Goal: Information Seeking & Learning: Check status

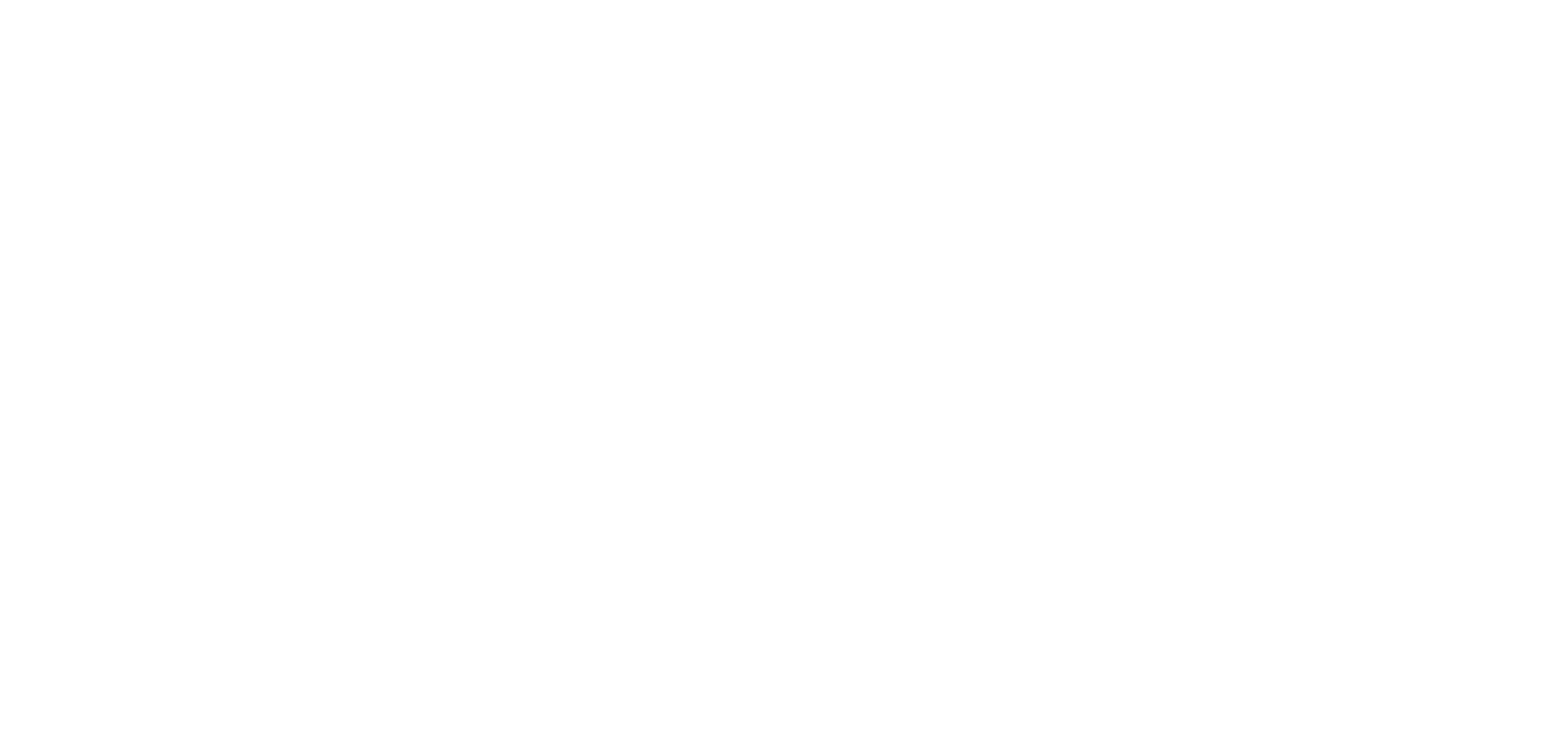
select select
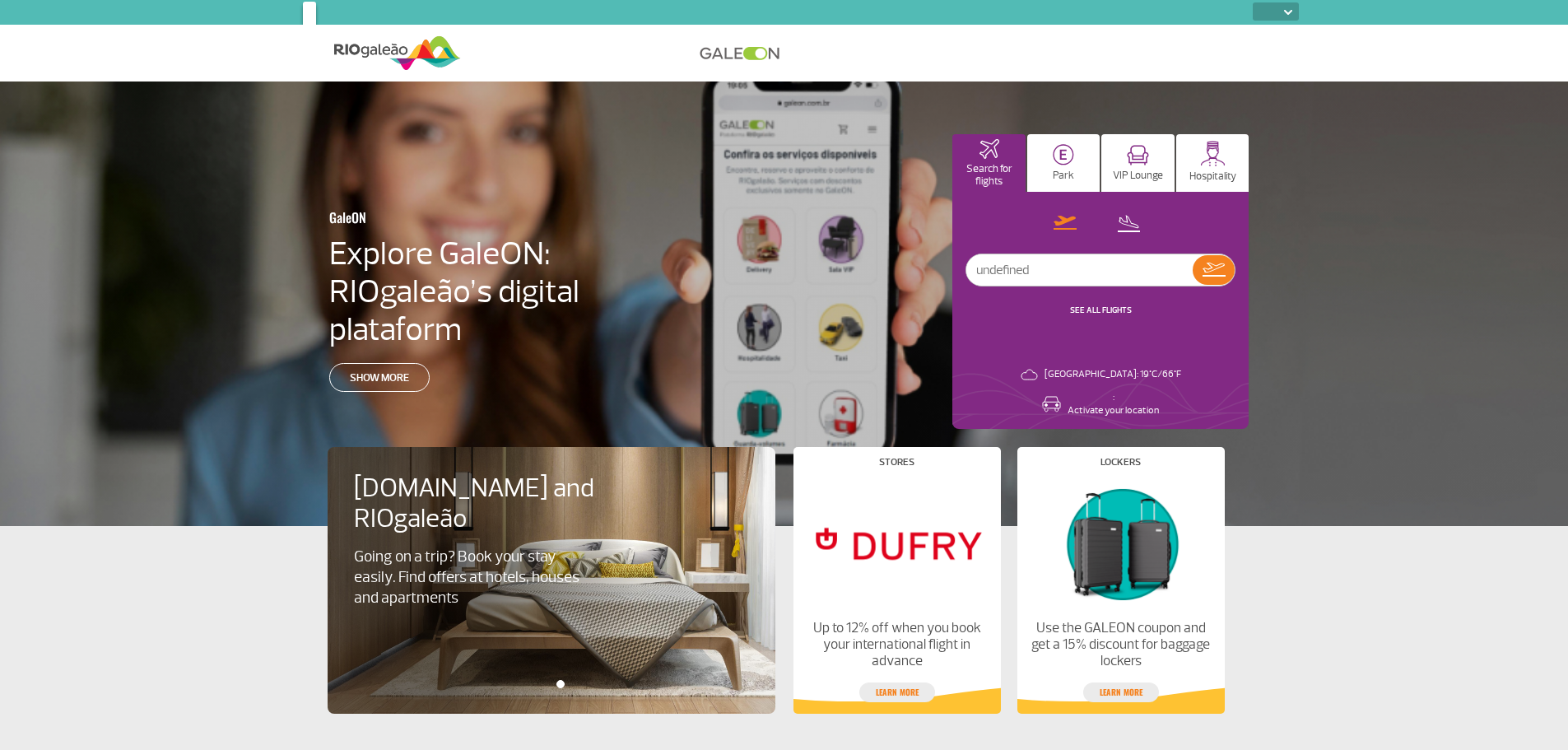
click at [1287, 12] on img at bounding box center [1288, 12] width 8 height 5
click at [991, 266] on input "text" at bounding box center [1079, 270] width 226 height 31
type input "[GEOGRAPHIC_DATA]"
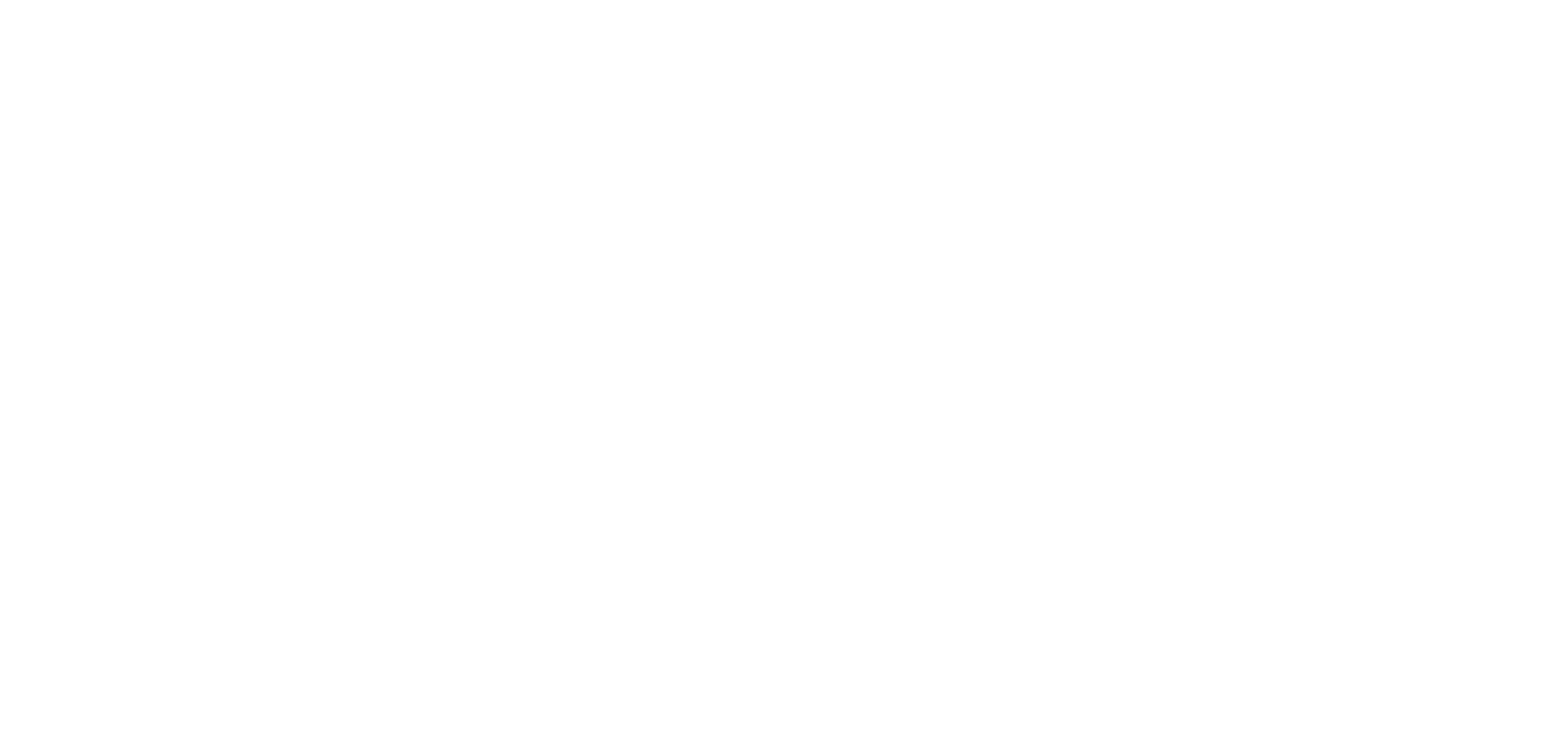
select select
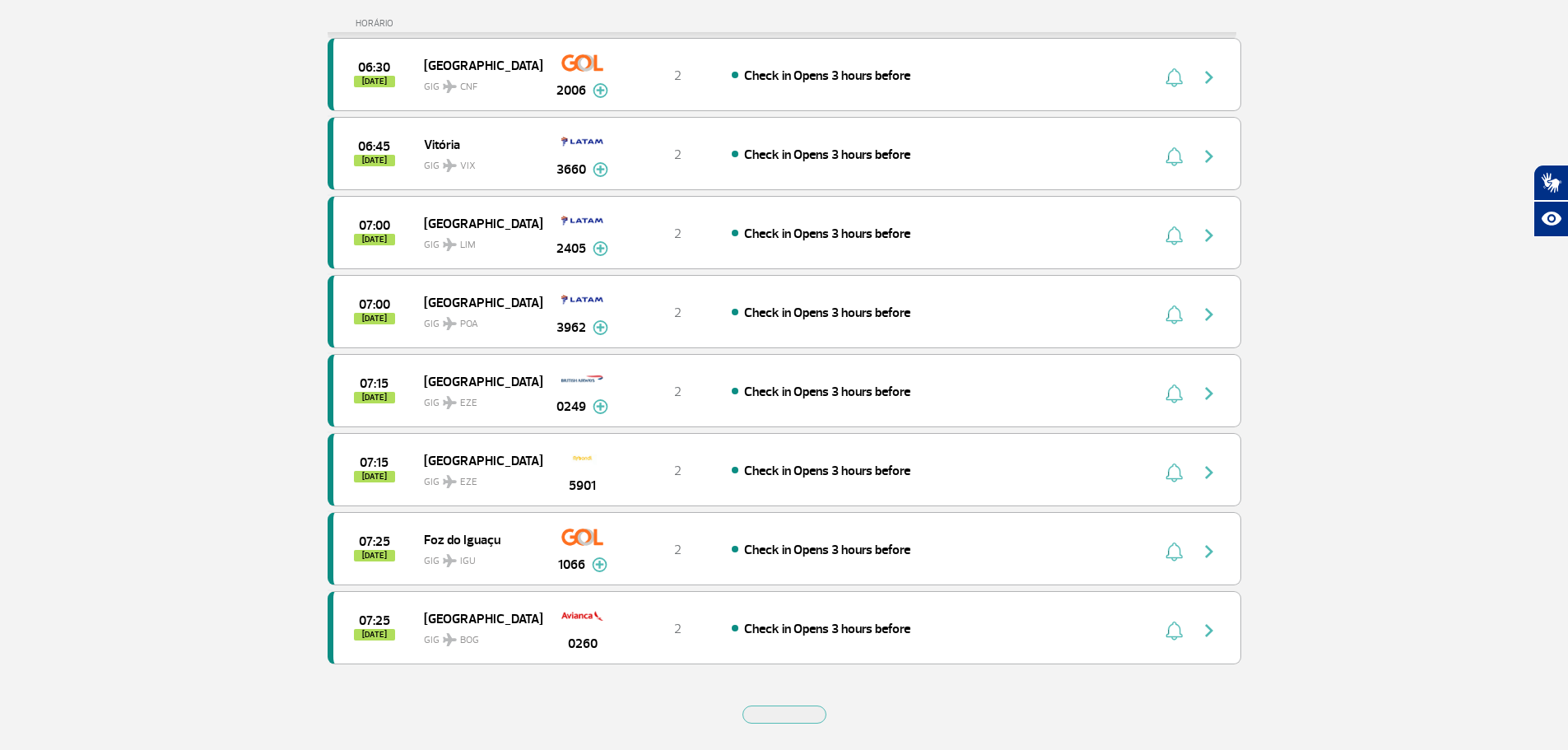
scroll to position [1146, 0]
click at [807, 704] on button "button" at bounding box center [784, 713] width 84 height 18
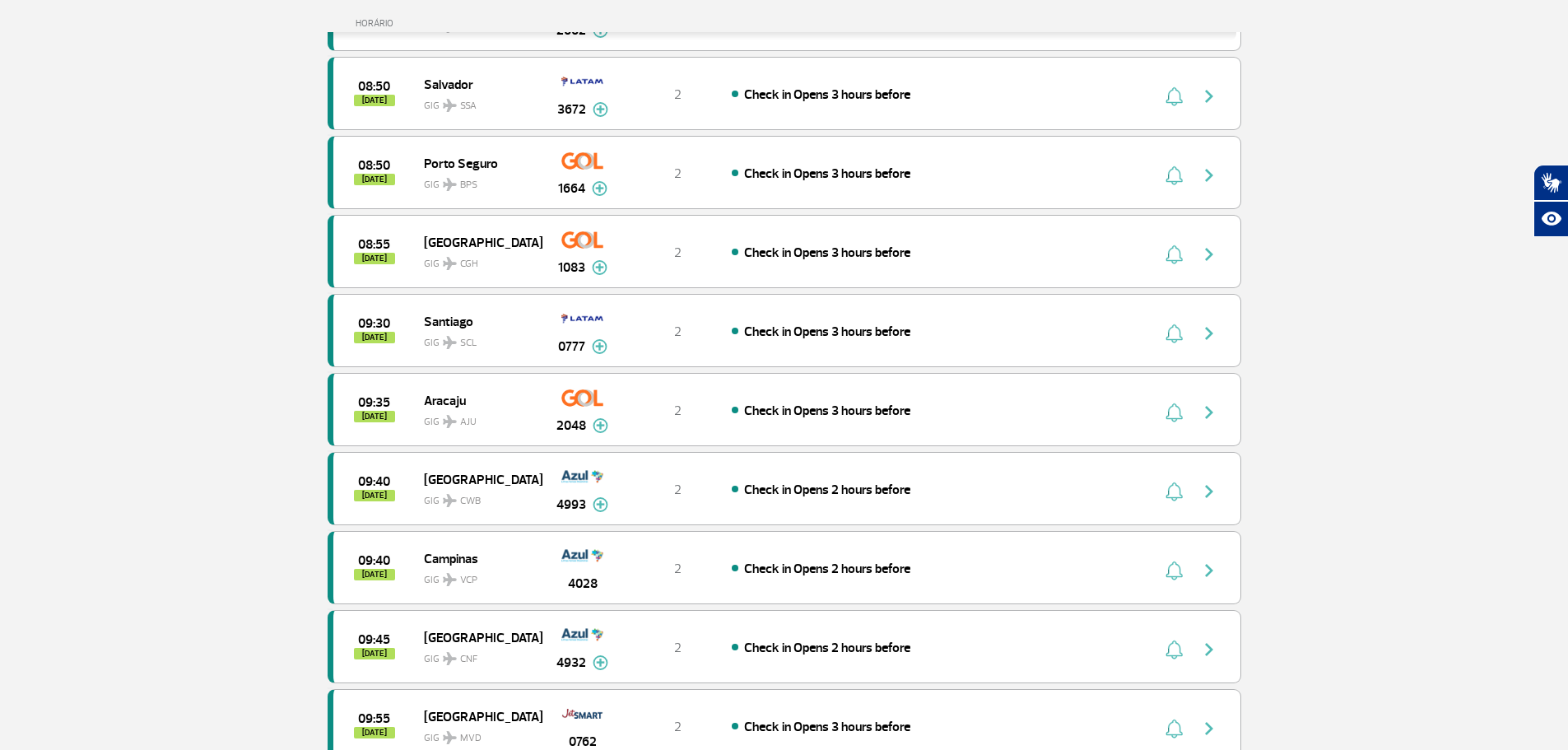
scroll to position [2710, 0]
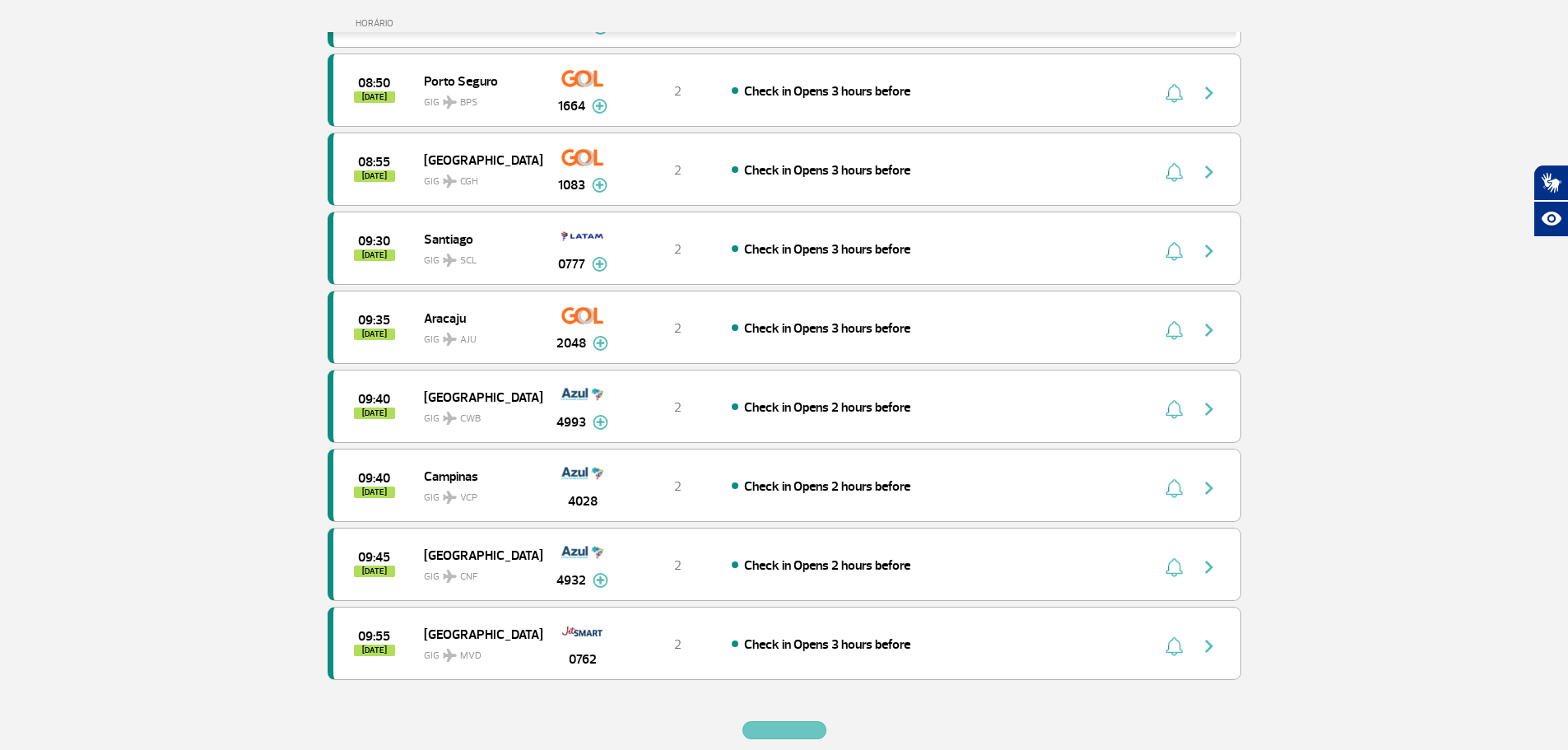
click at [772, 721] on button "button" at bounding box center [784, 729] width 84 height 18
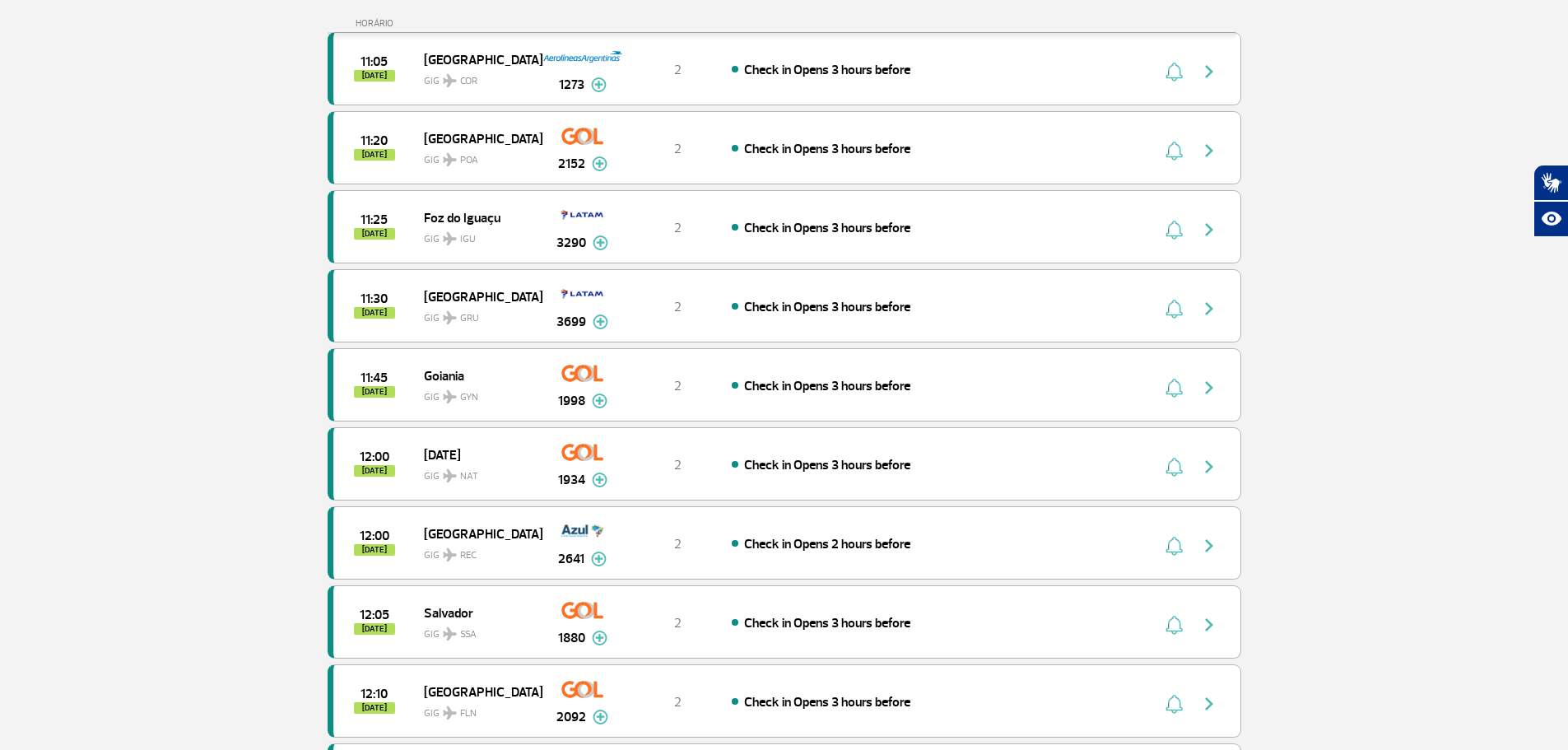
scroll to position [4191, 0]
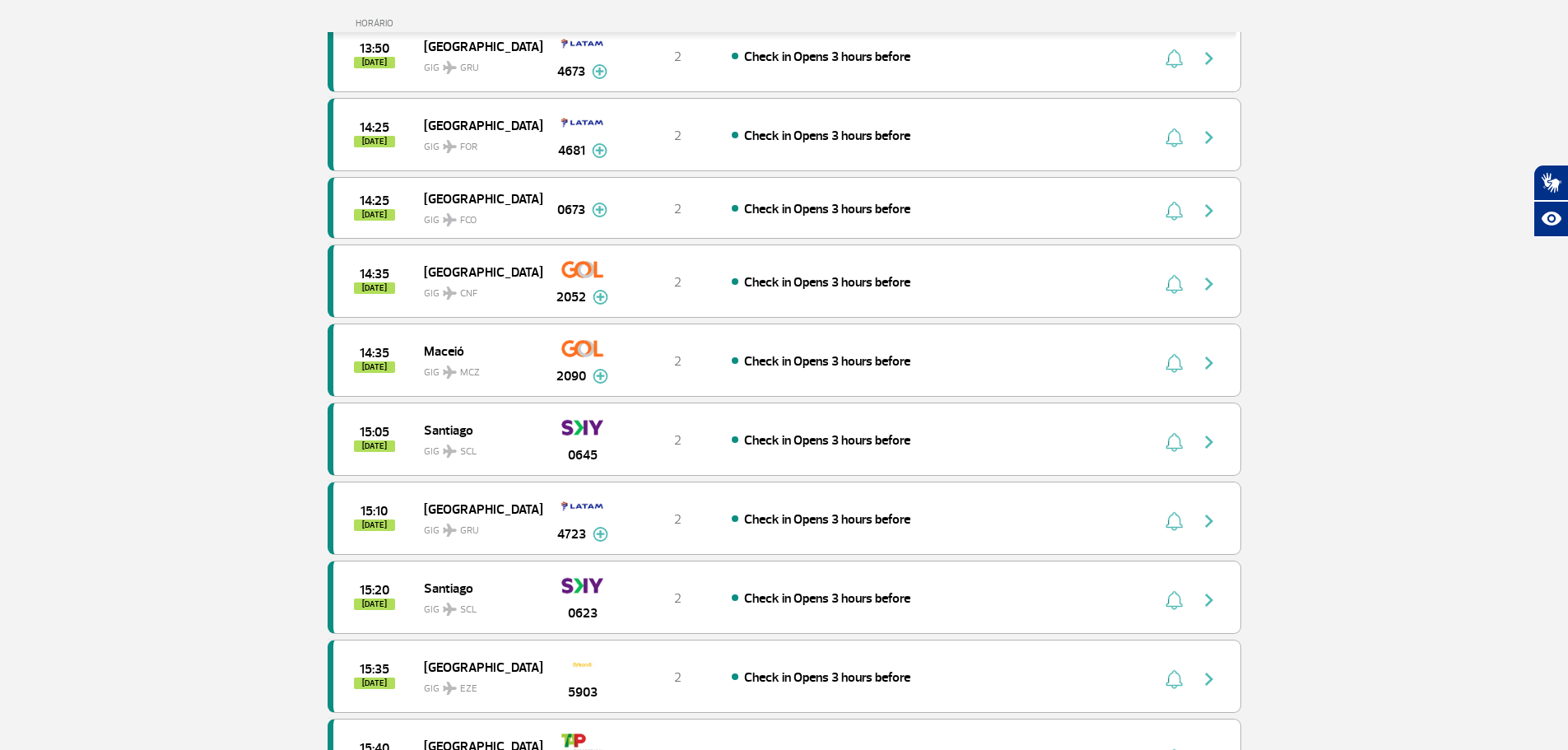
scroll to position [5754, 0]
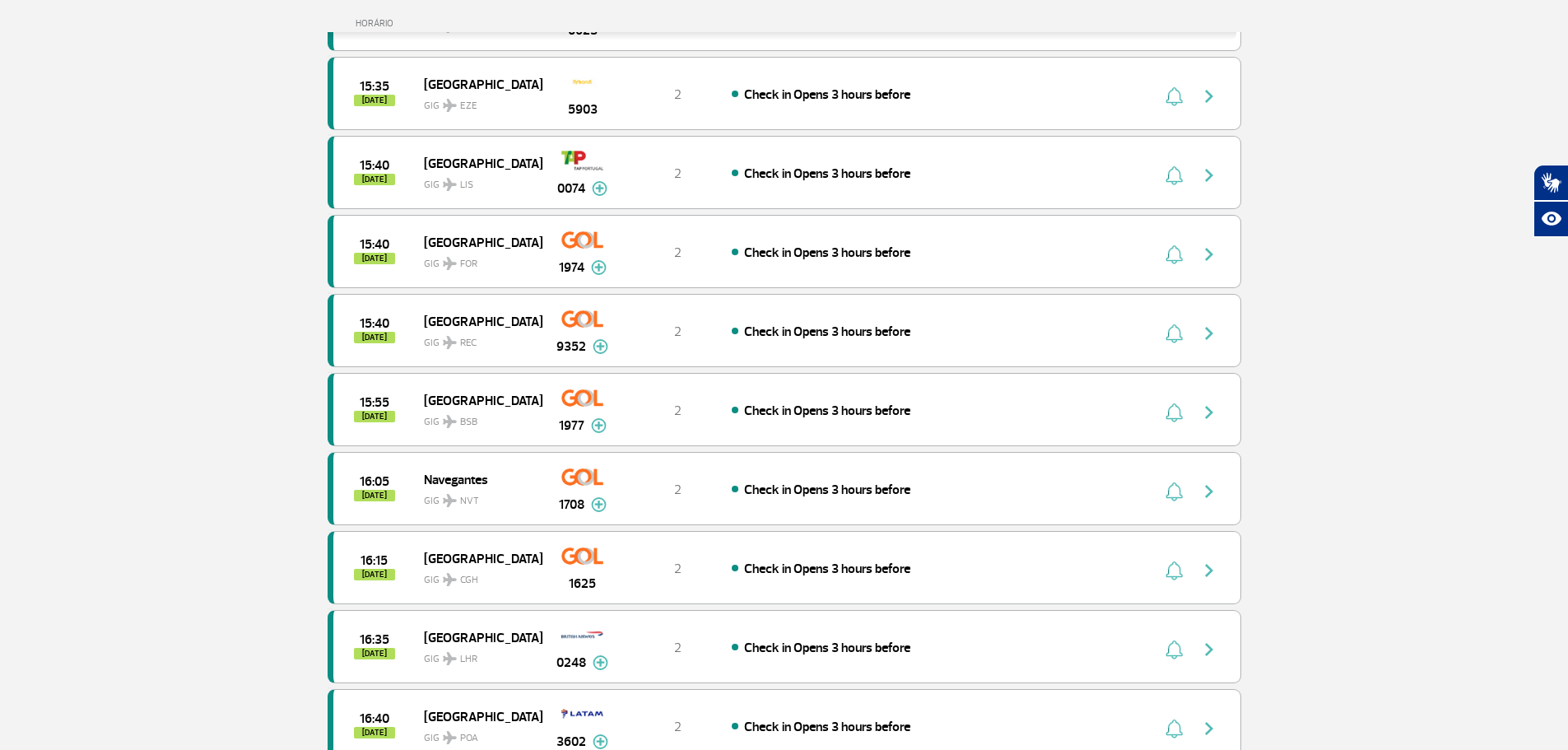
scroll to position [6330, 0]
drag, startPoint x: 1205, startPoint y: 416, endPoint x: 271, endPoint y: 525, distance: 940.3
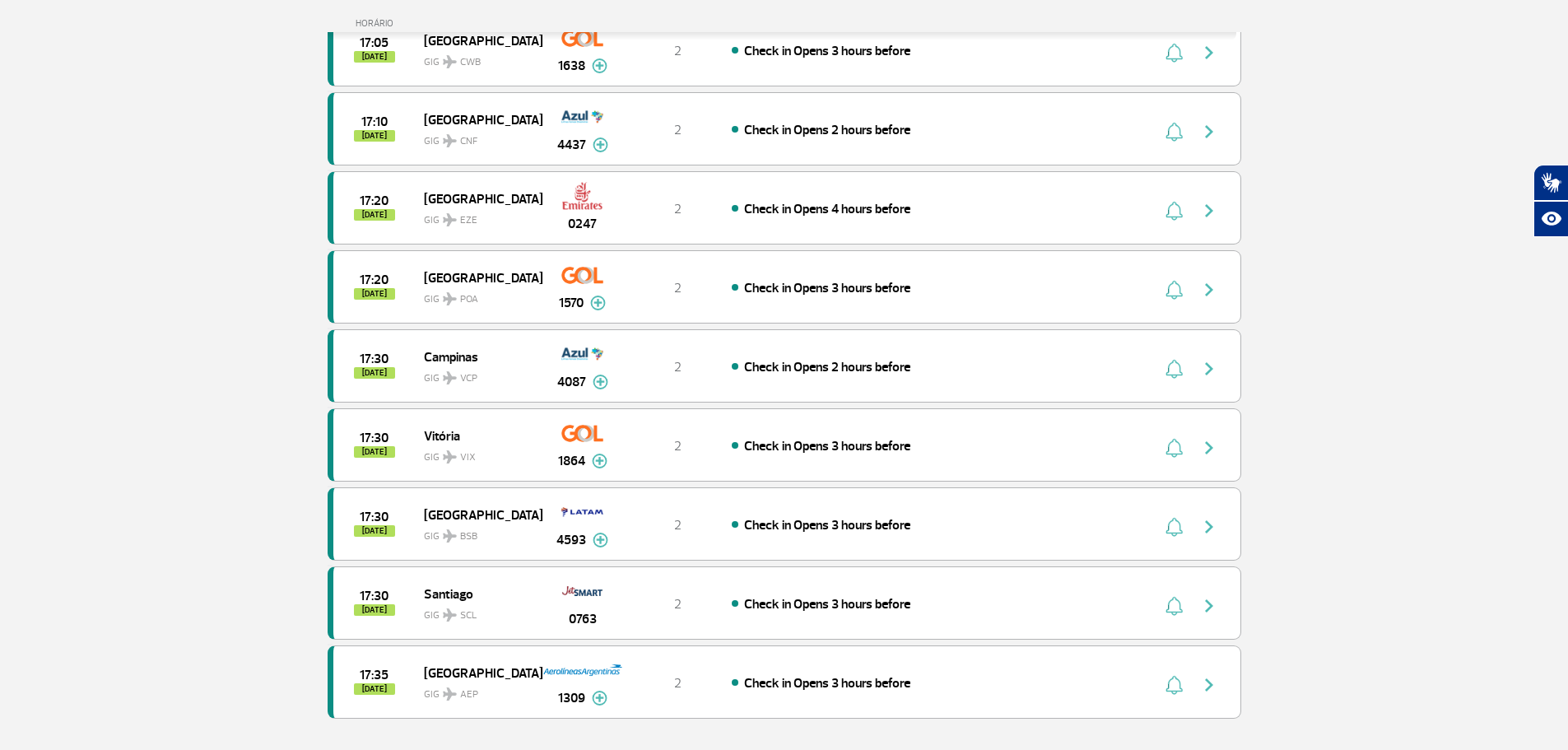
scroll to position [7400, 0]
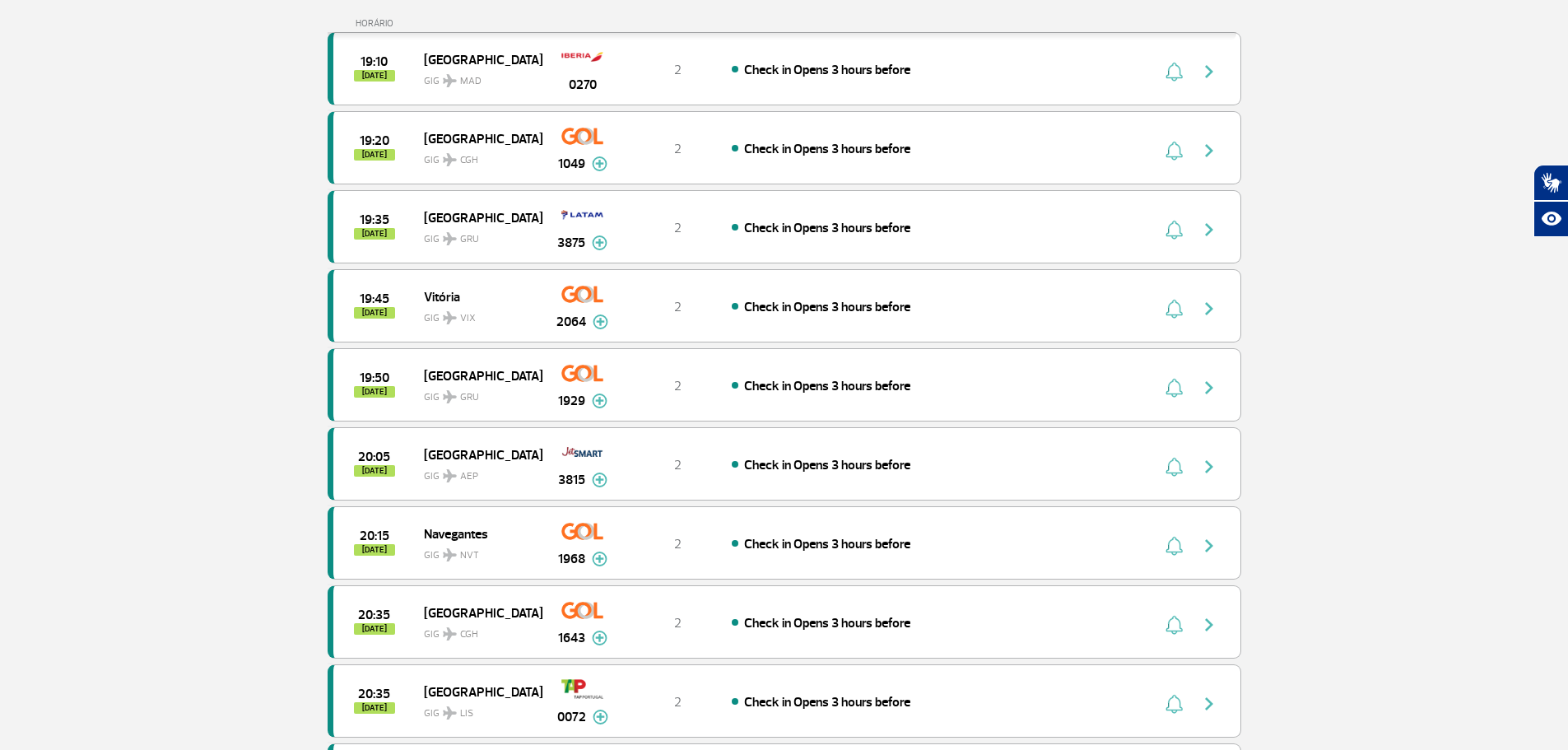
scroll to position [8963, 0]
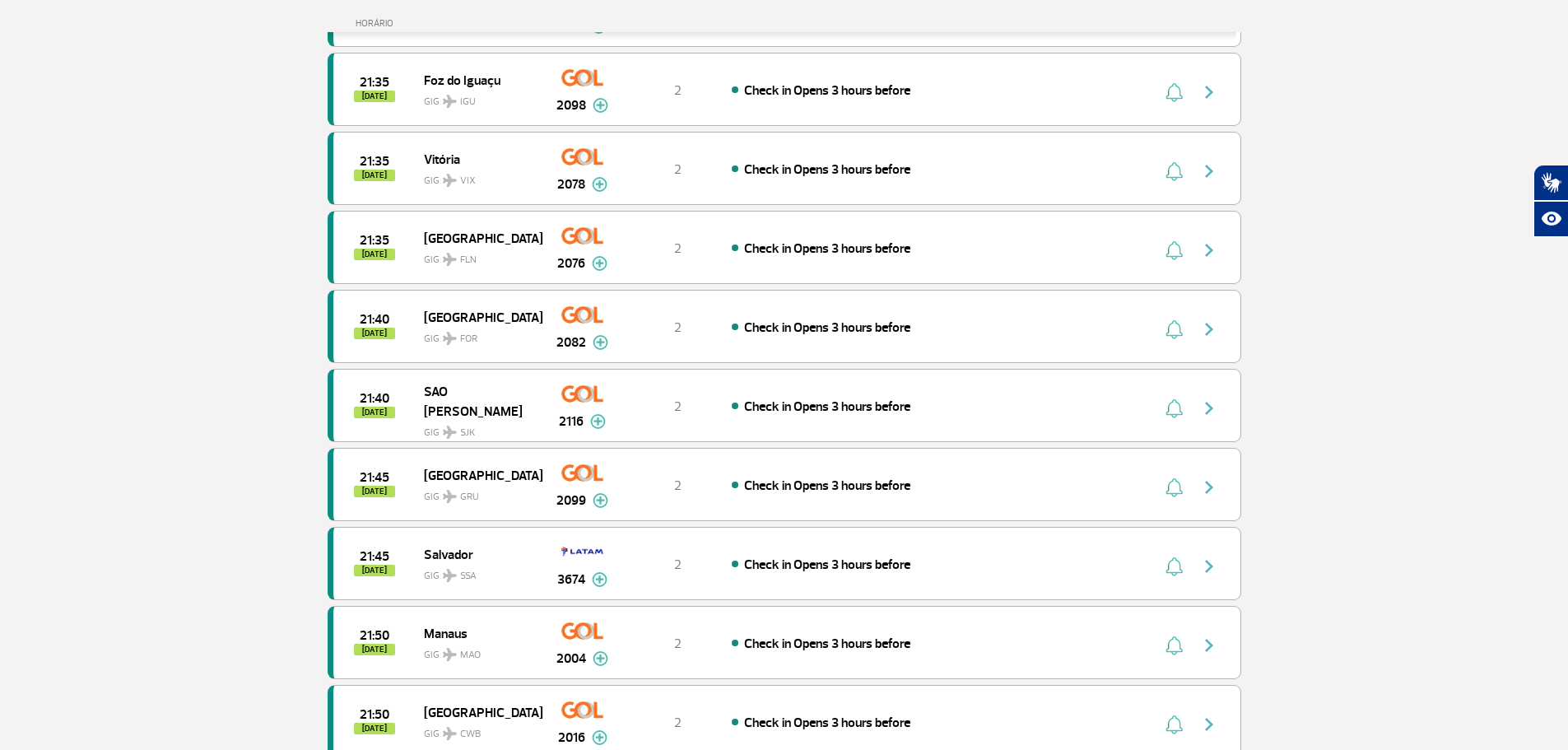
scroll to position [10362, 0]
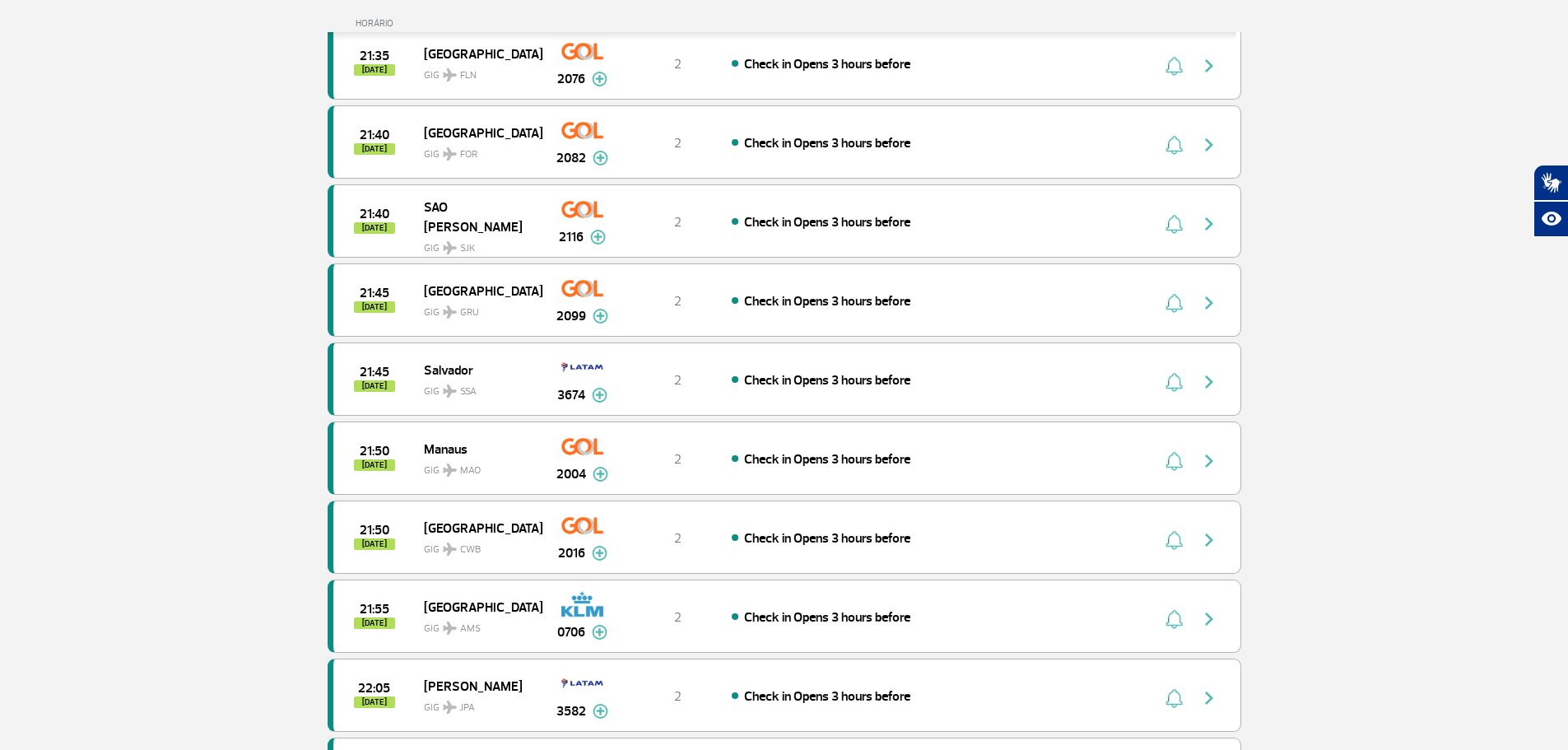
scroll to position [10445, 0]
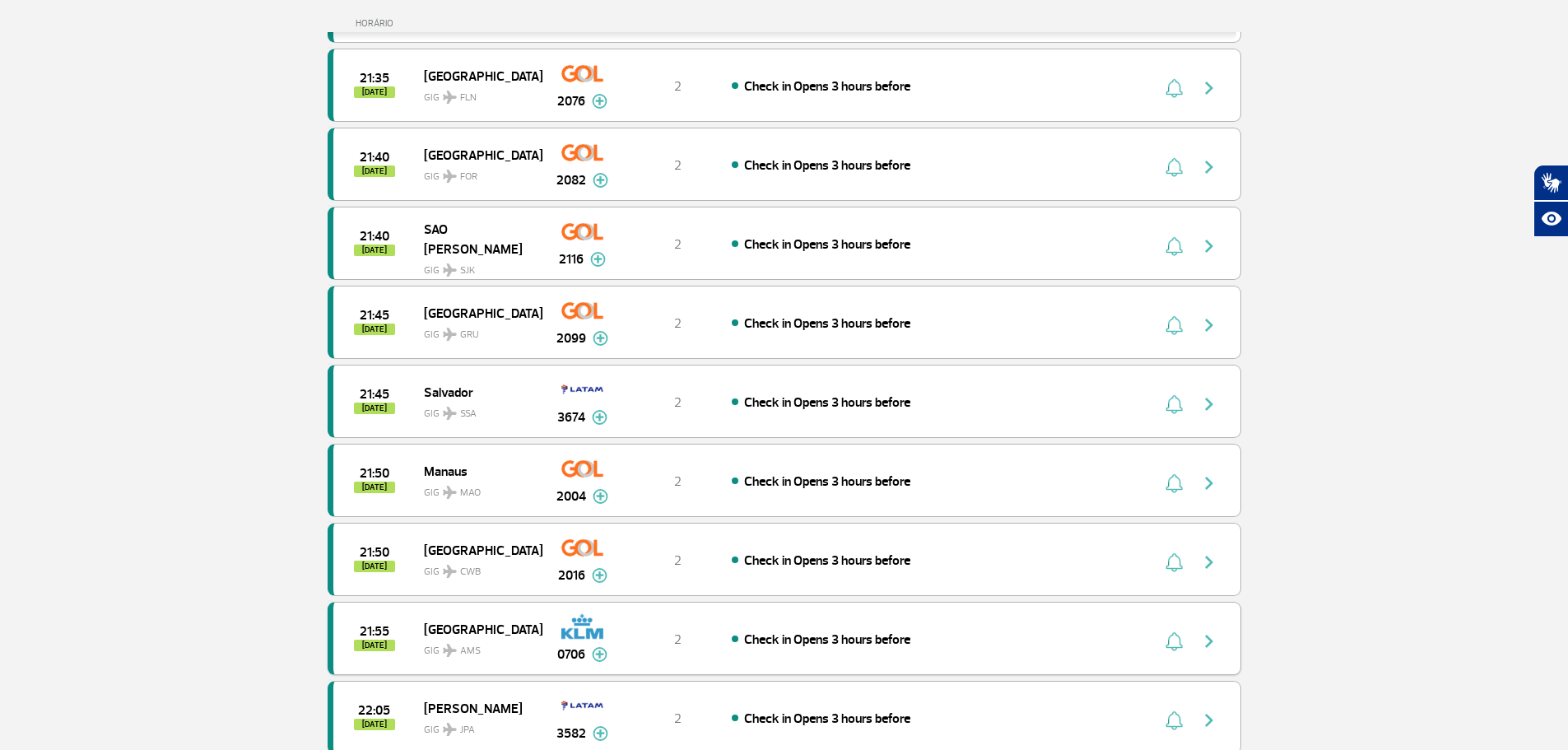
click at [1212, 631] on img "button" at bounding box center [1209, 641] width 20 height 20
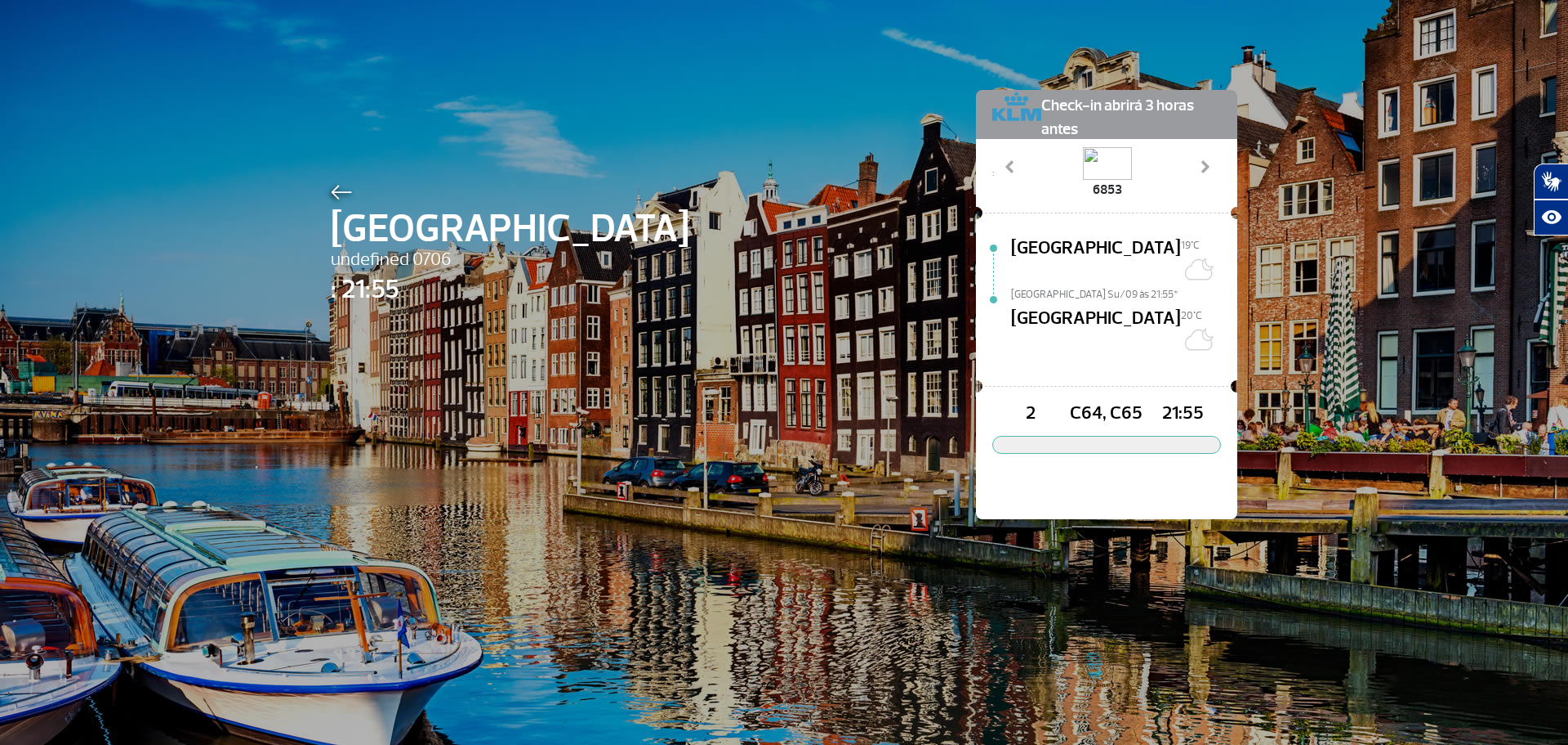
click at [1062, 305] on span "Amsterdam" at bounding box center [1096, 331] width 170 height 52
click at [1095, 435] on button "button" at bounding box center [1107, 444] width 229 height 18
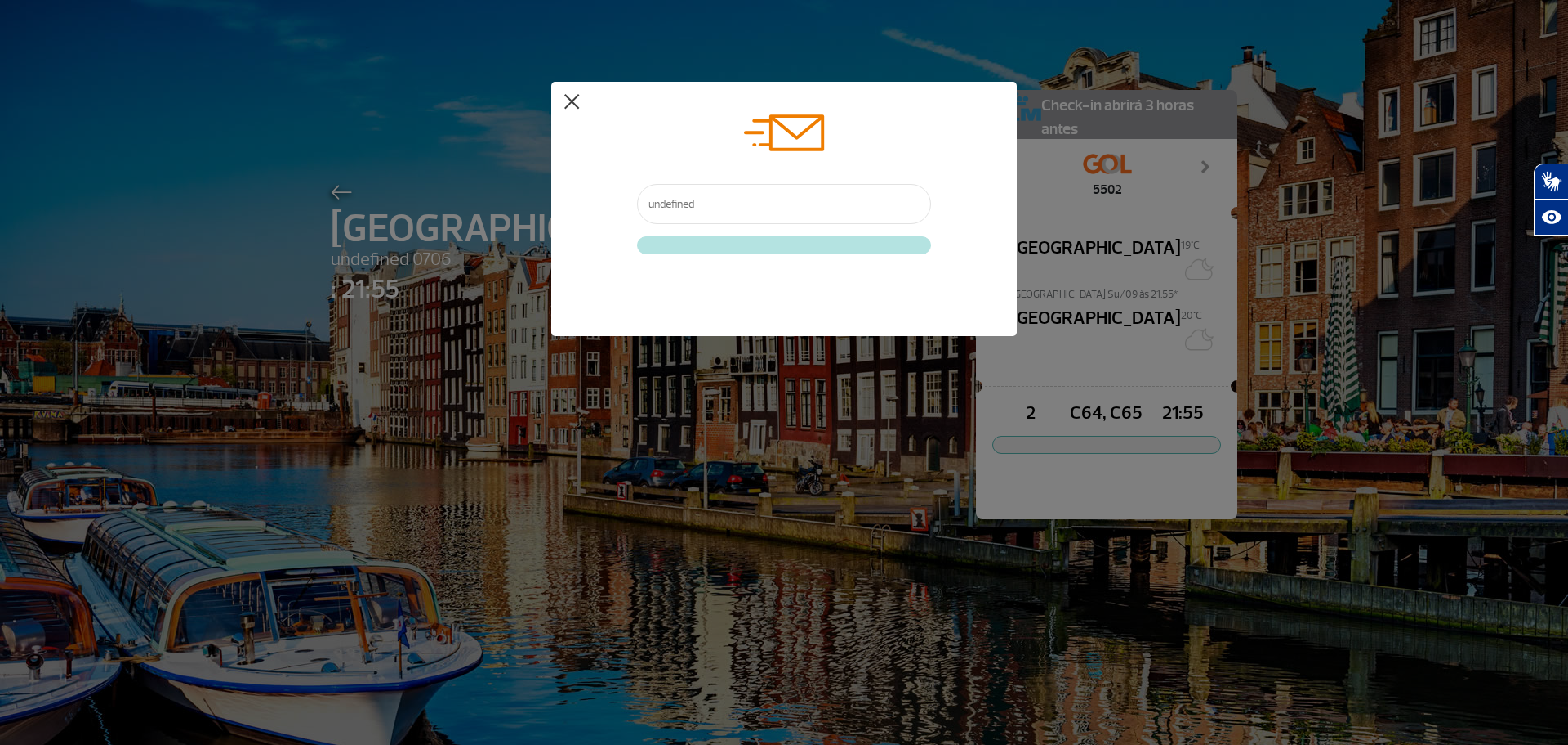
click at [572, 101] on button at bounding box center [572, 102] width 16 height 16
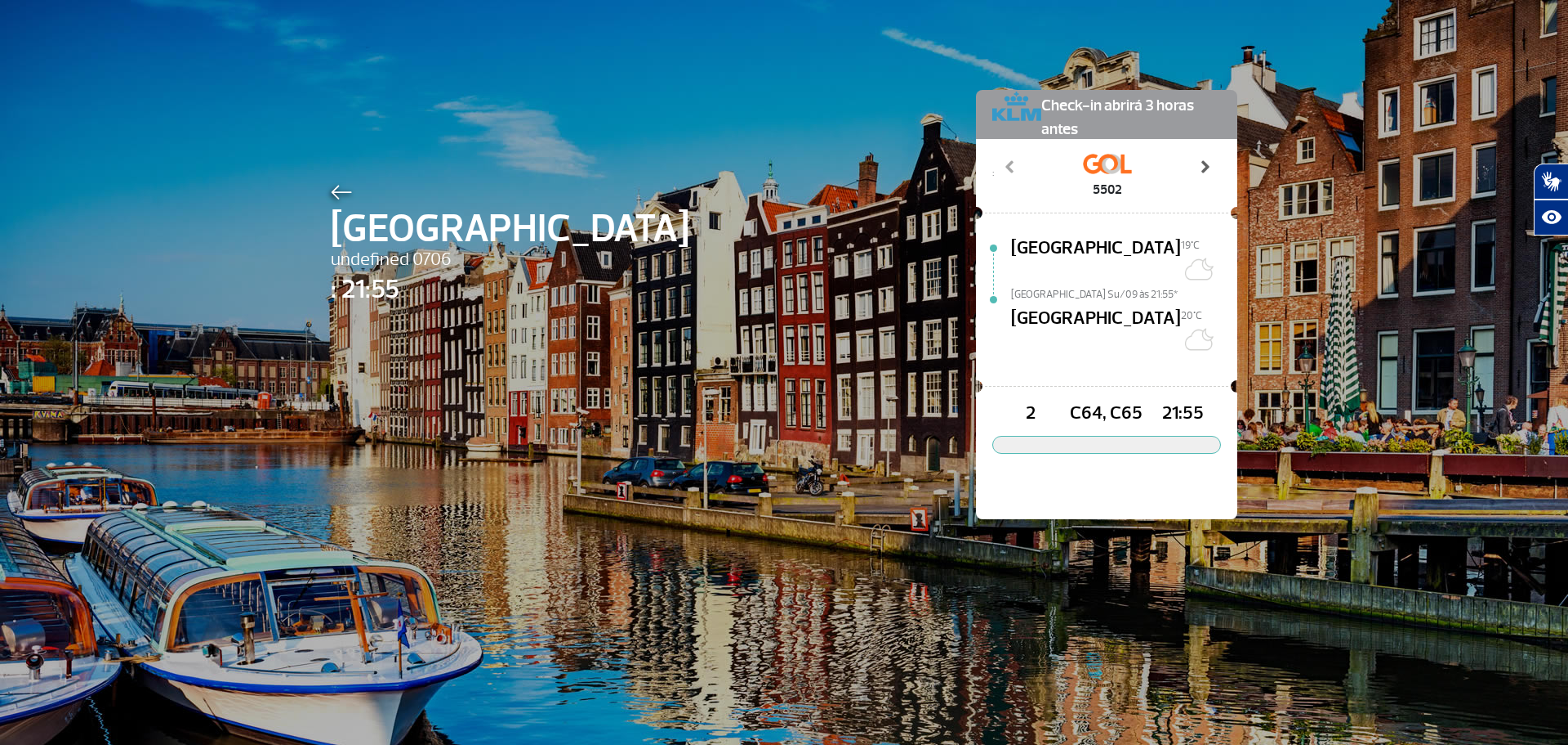
click at [1203, 164] on span at bounding box center [1205, 167] width 16 height 16
click at [1006, 169] on span at bounding box center [1010, 167] width 16 height 16
click at [1198, 167] on span at bounding box center [1205, 167] width 16 height 16
click at [1006, 168] on span at bounding box center [1010, 167] width 16 height 16
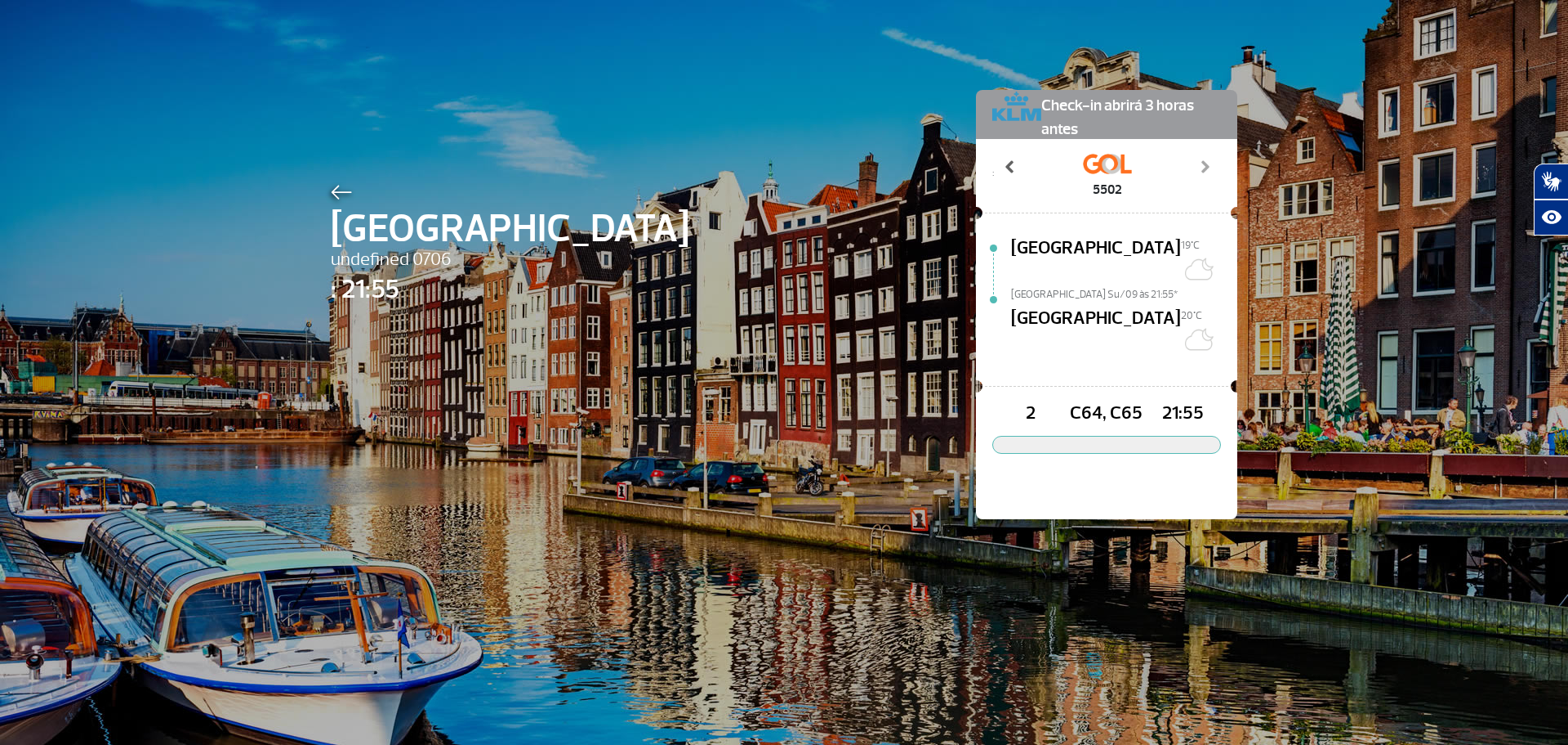
click at [1006, 168] on span at bounding box center [1010, 167] width 16 height 16
click at [1202, 162] on span at bounding box center [1205, 167] width 16 height 16
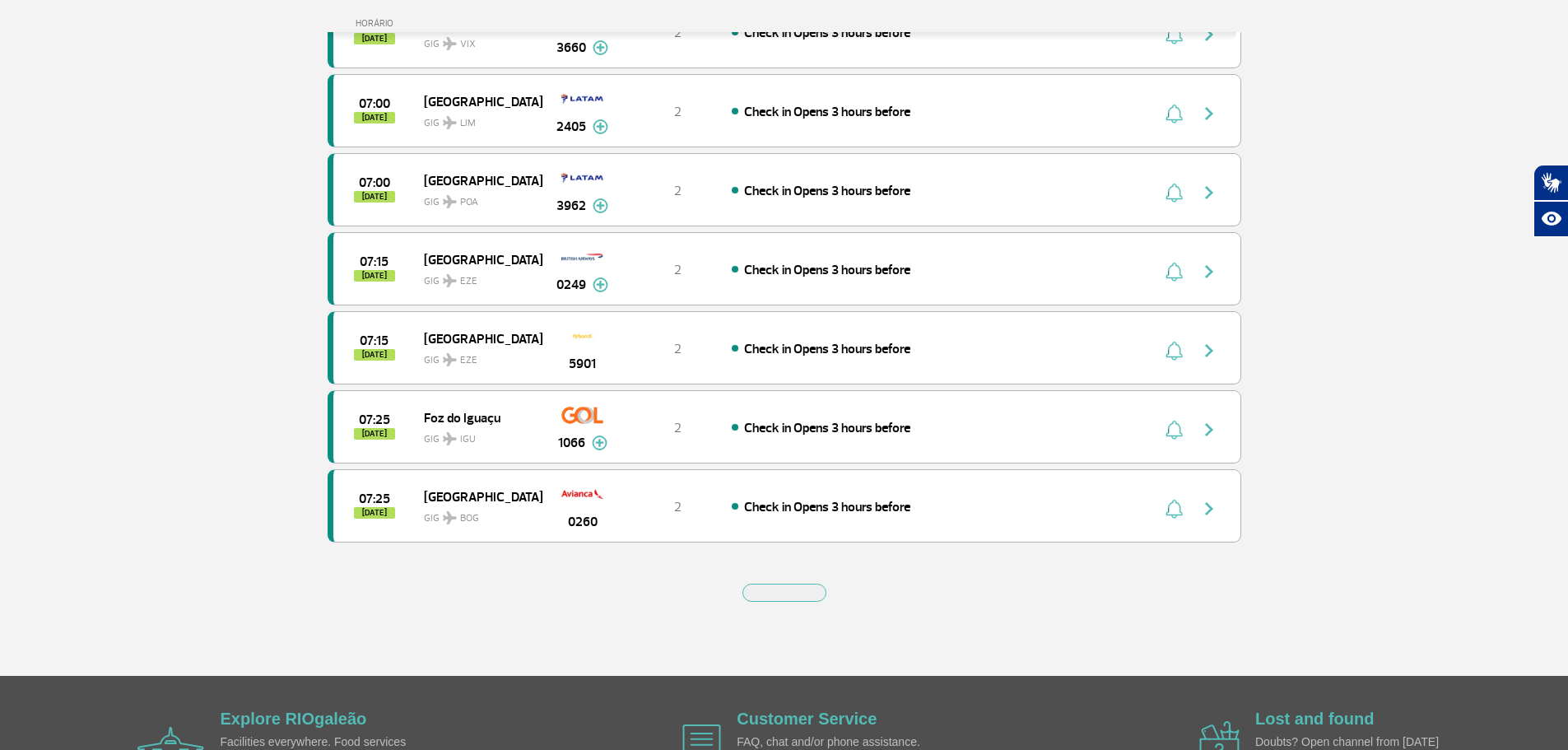
scroll to position [1377, 0]
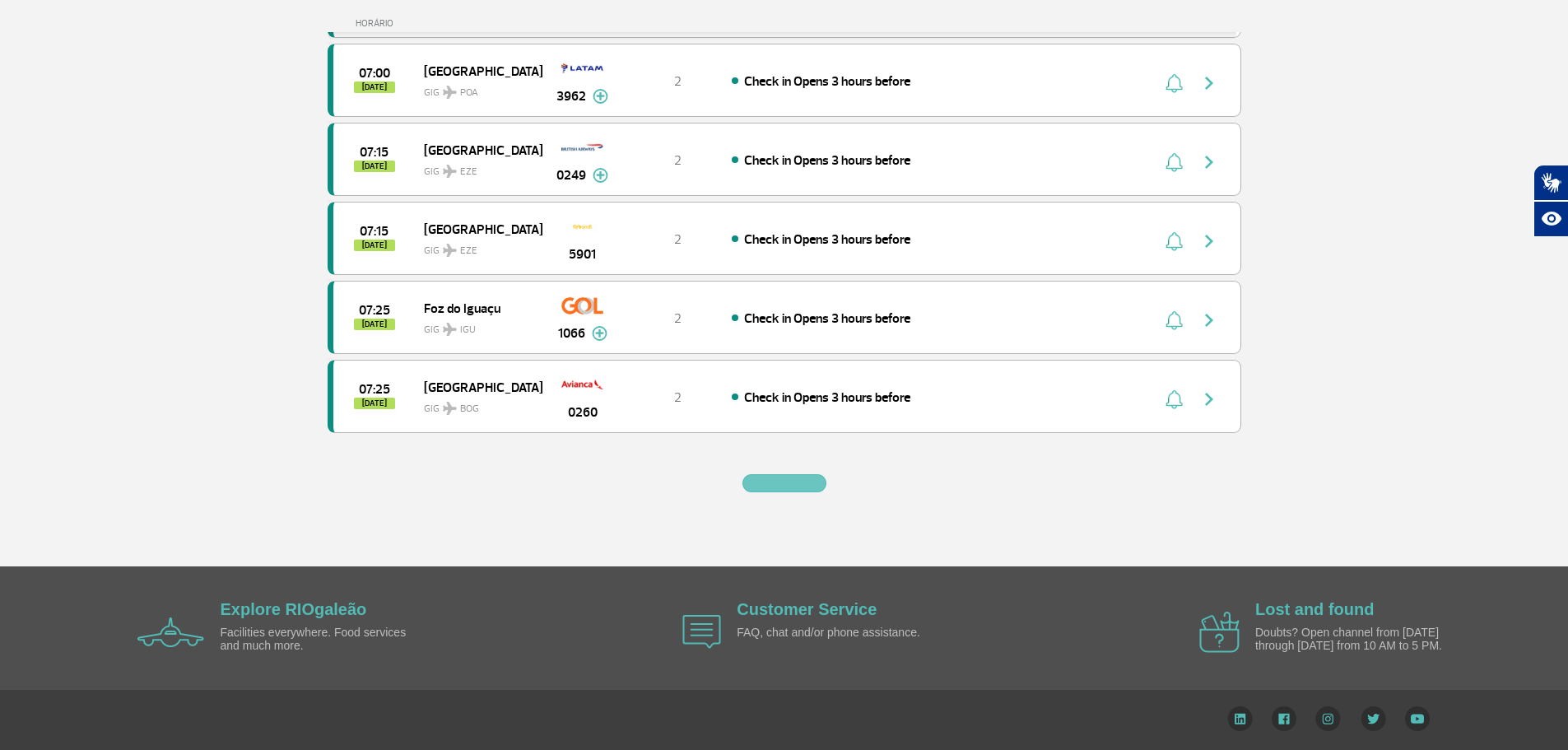
click at [745, 478] on button "button" at bounding box center [784, 483] width 84 height 18
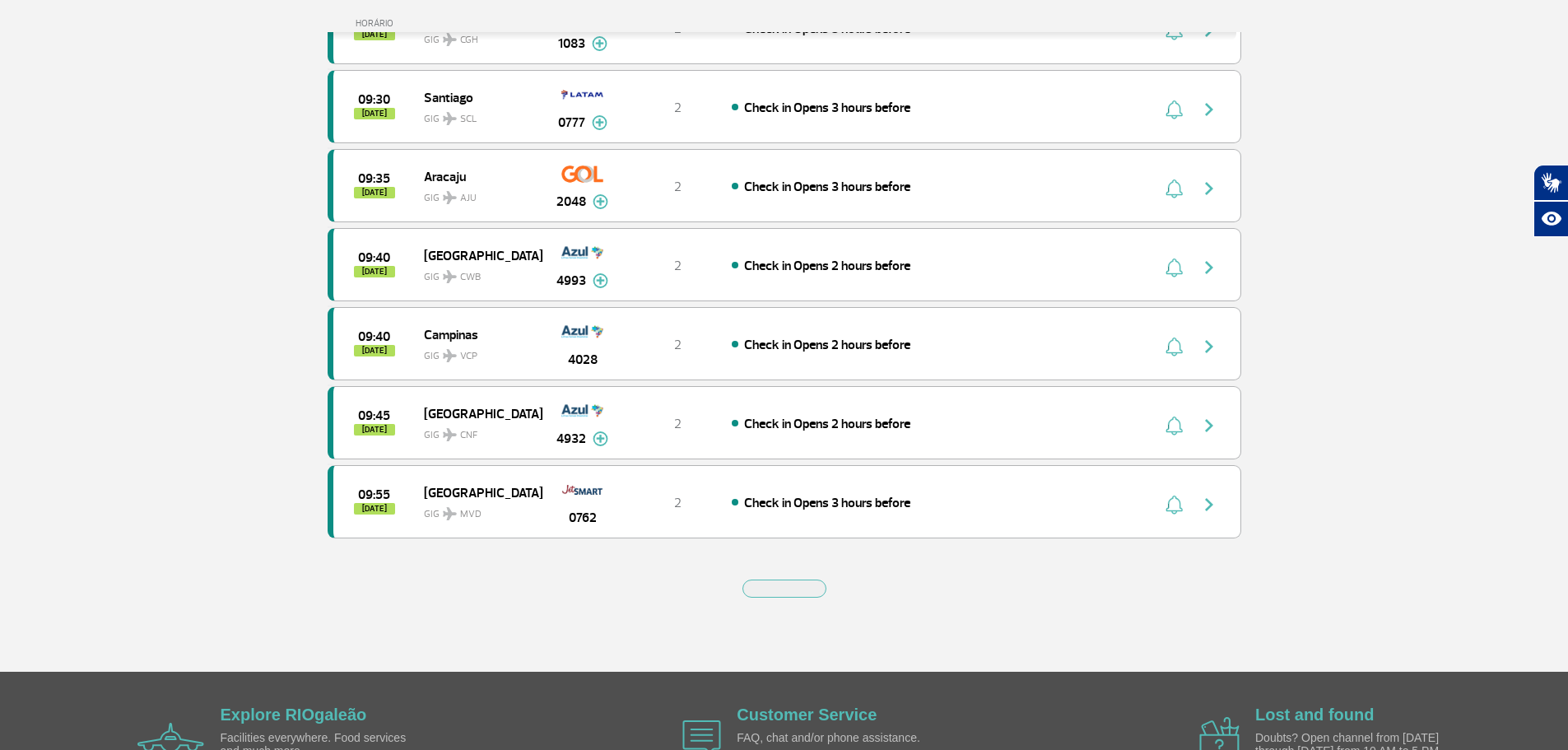
scroll to position [2956, 0]
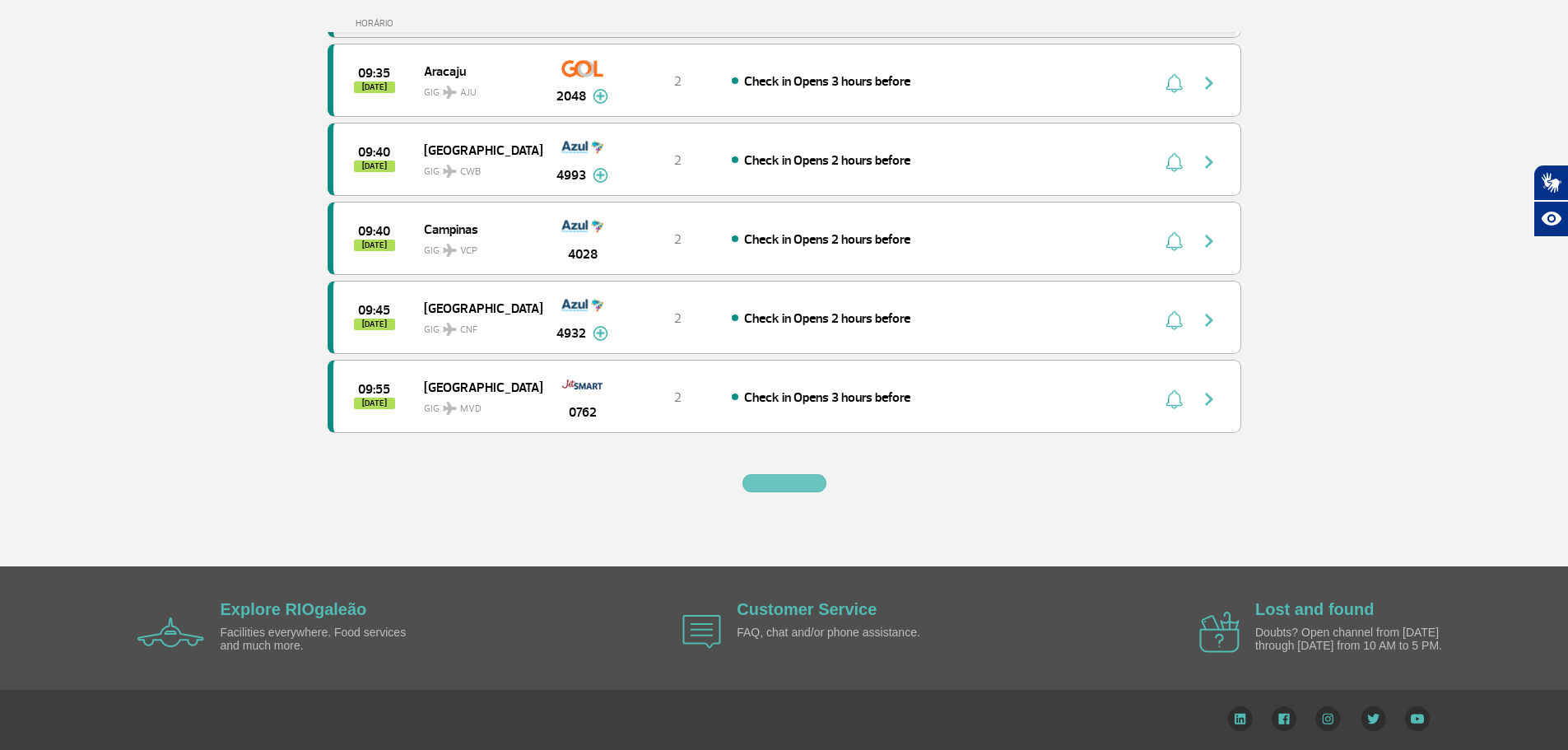
click at [755, 475] on button "button" at bounding box center [784, 483] width 84 height 18
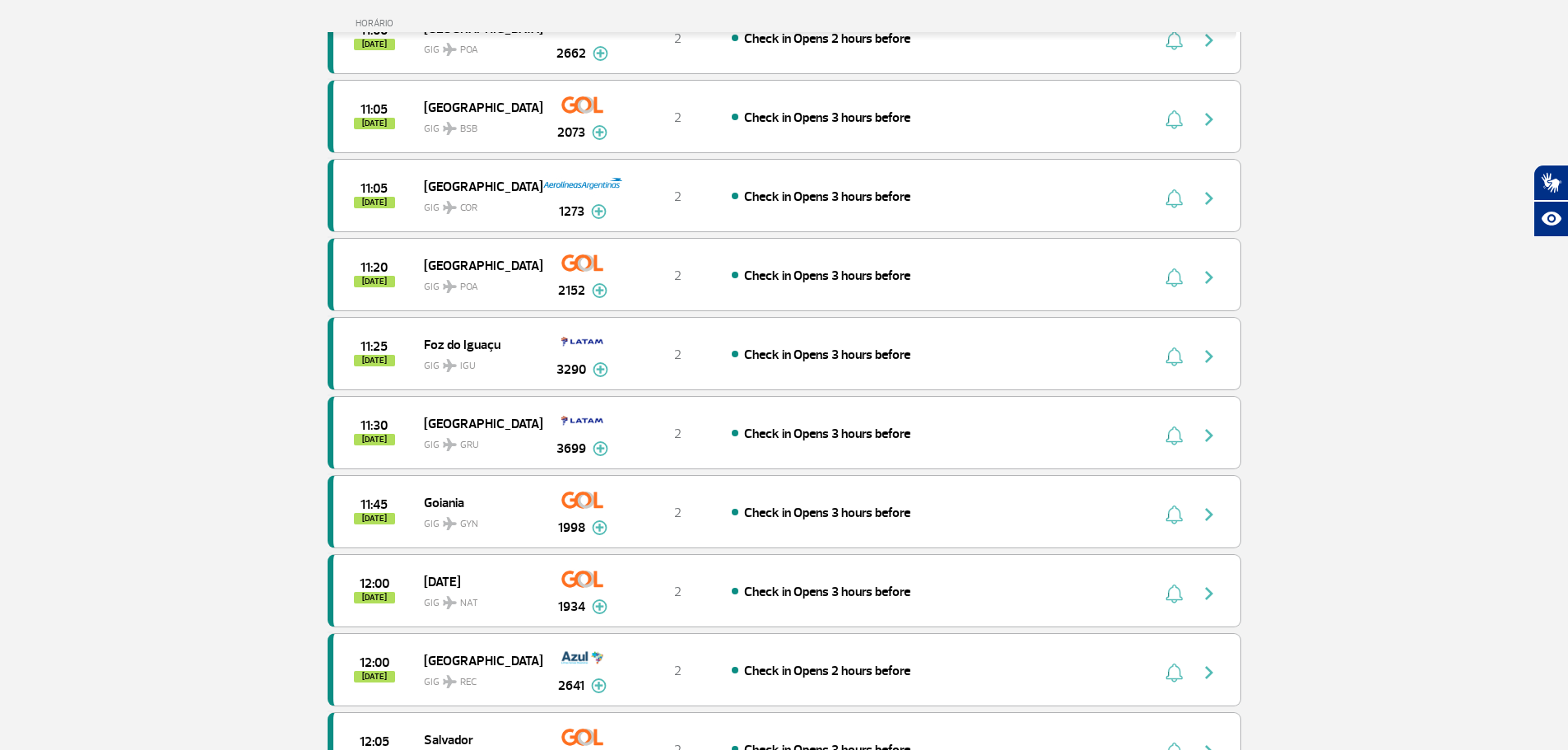
scroll to position [4520, 0]
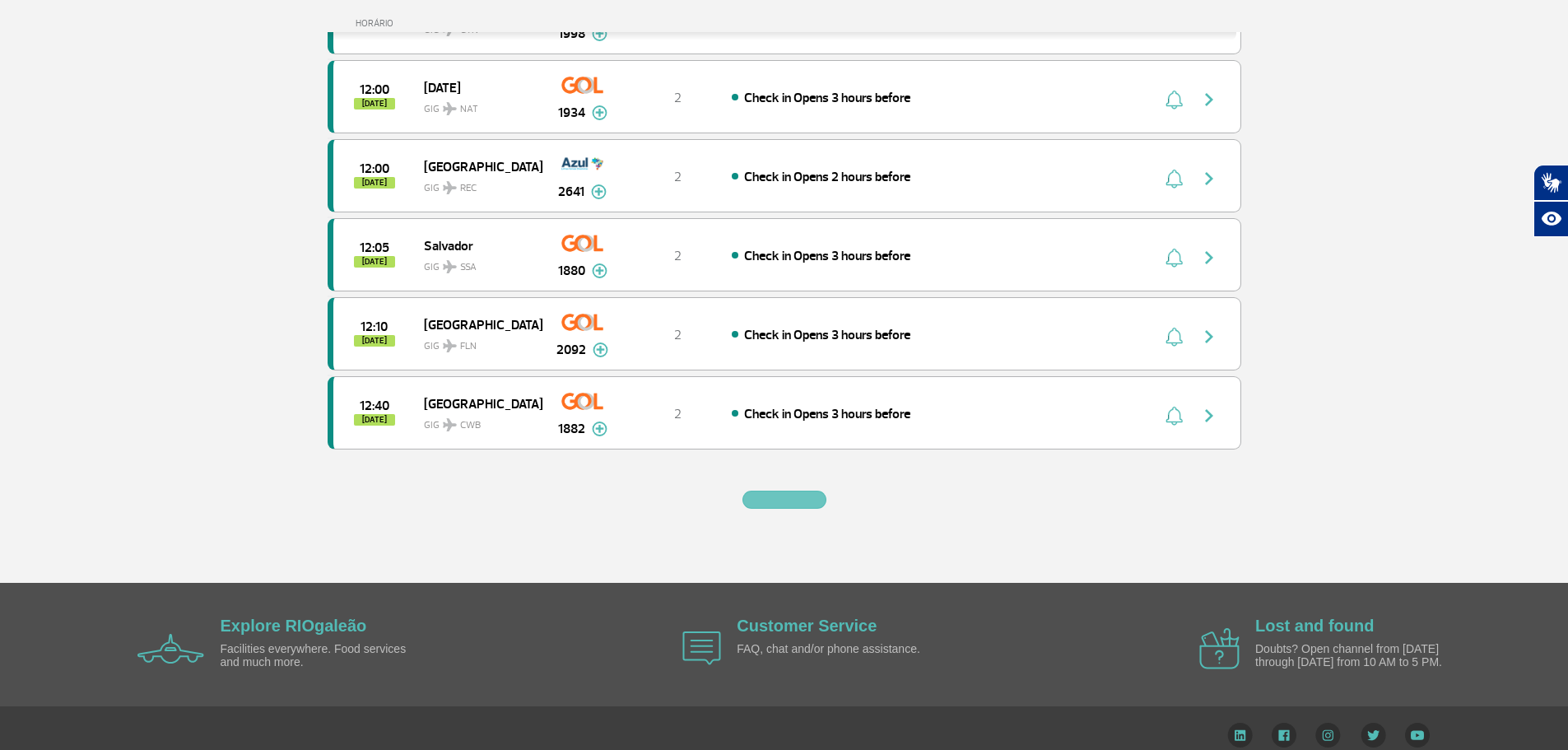
click at [766, 492] on button "button" at bounding box center [784, 499] width 84 height 18
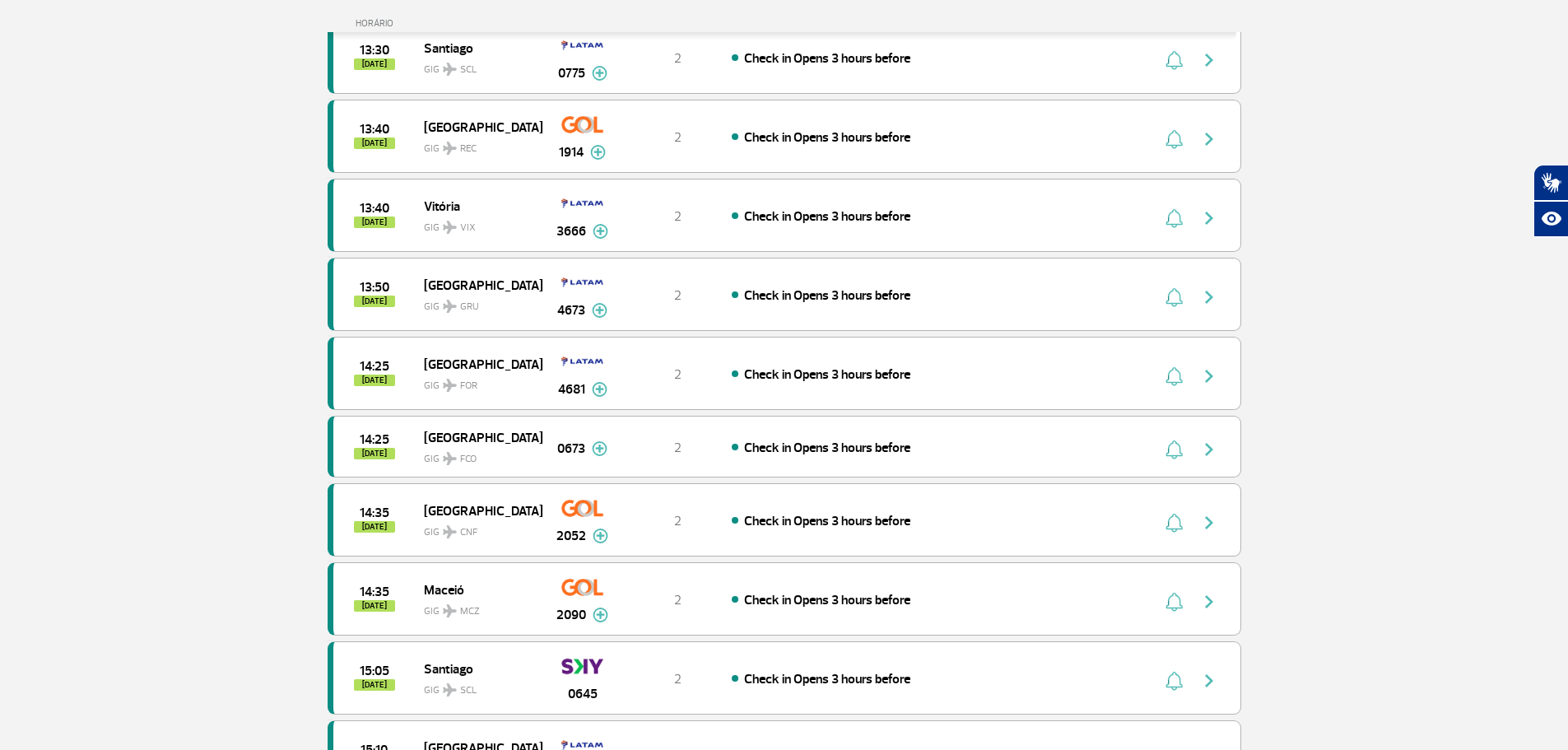
scroll to position [6001, 0]
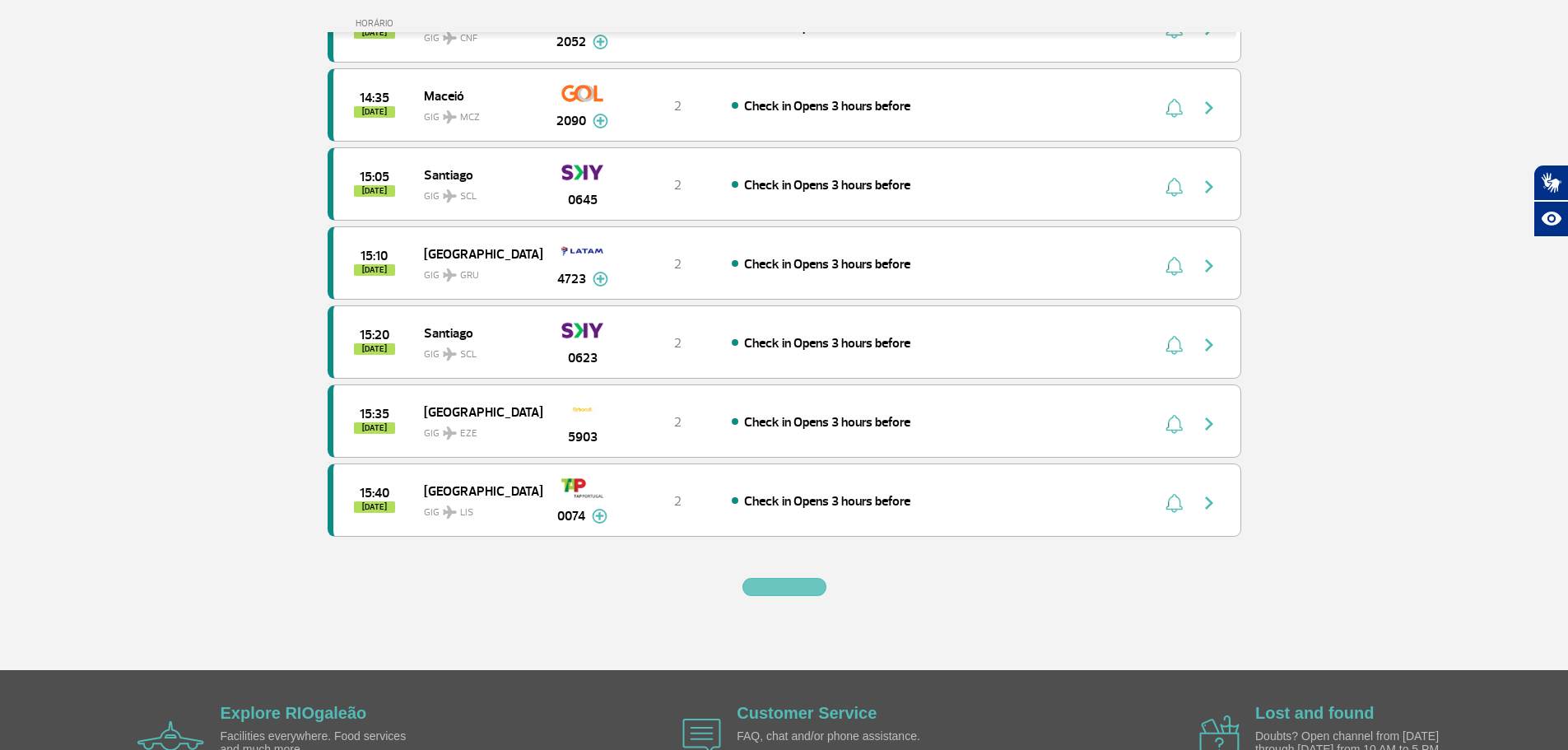
click at [773, 578] on button "button" at bounding box center [784, 587] width 84 height 18
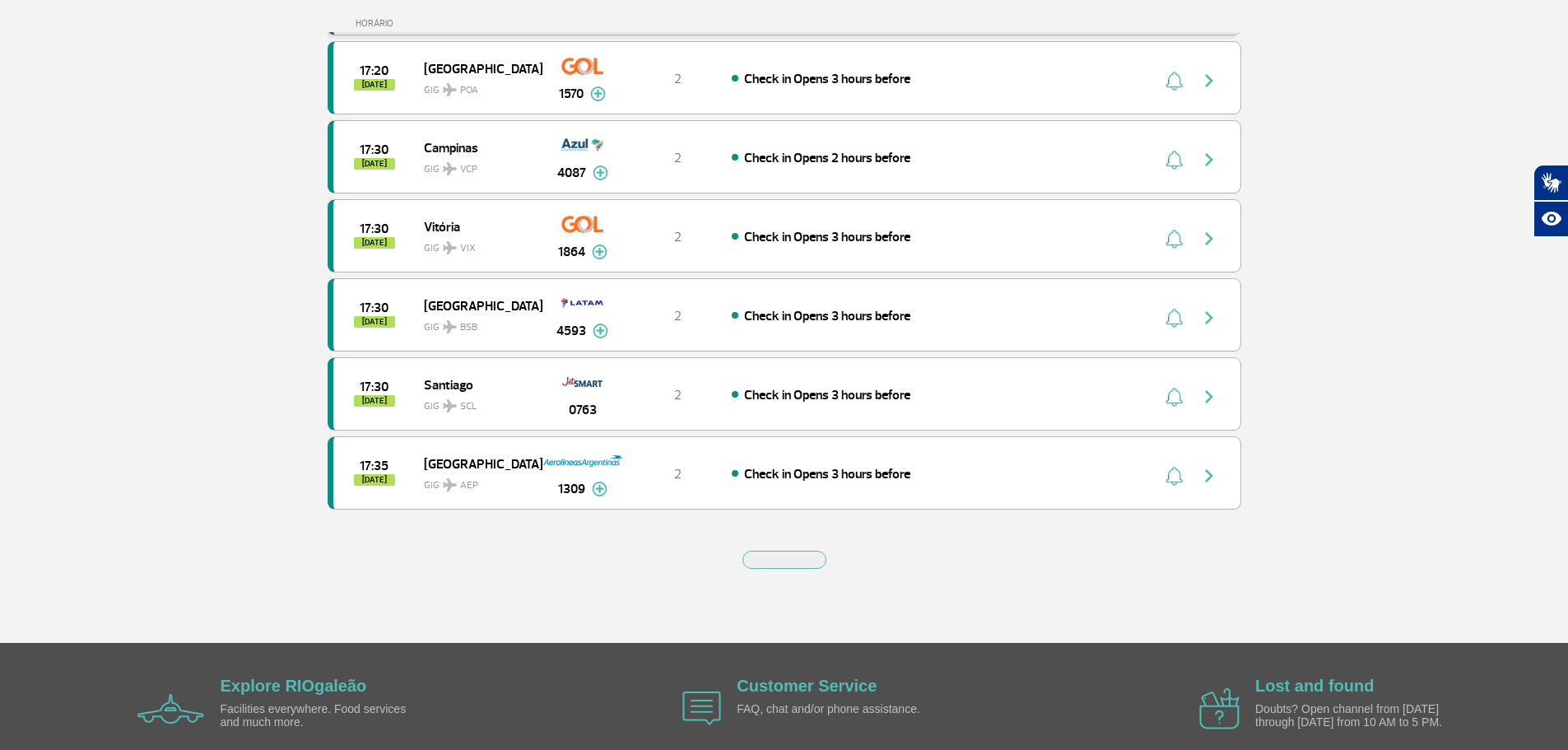
scroll to position [7646, 0]
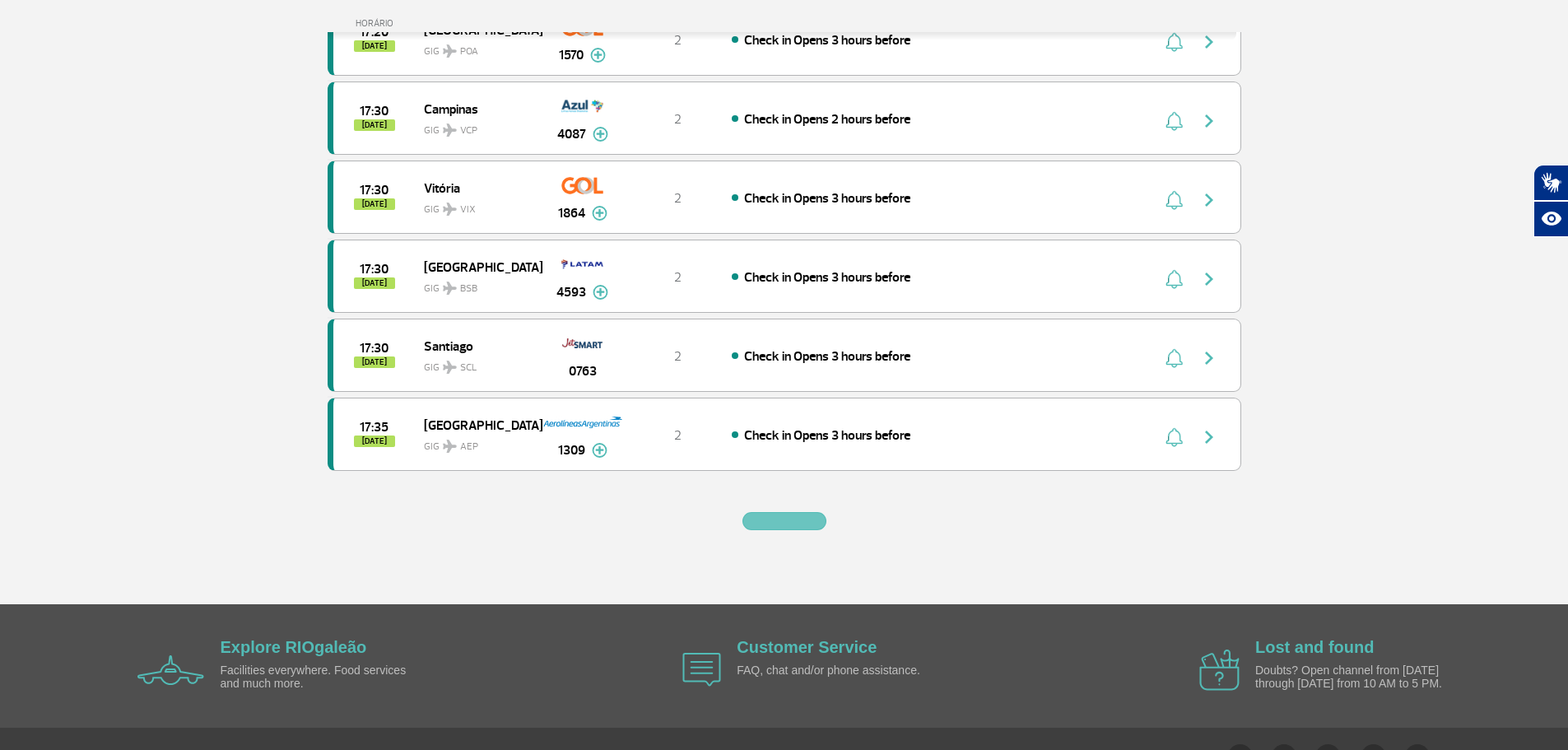
click at [781, 521] on button "button" at bounding box center [784, 521] width 84 height 18
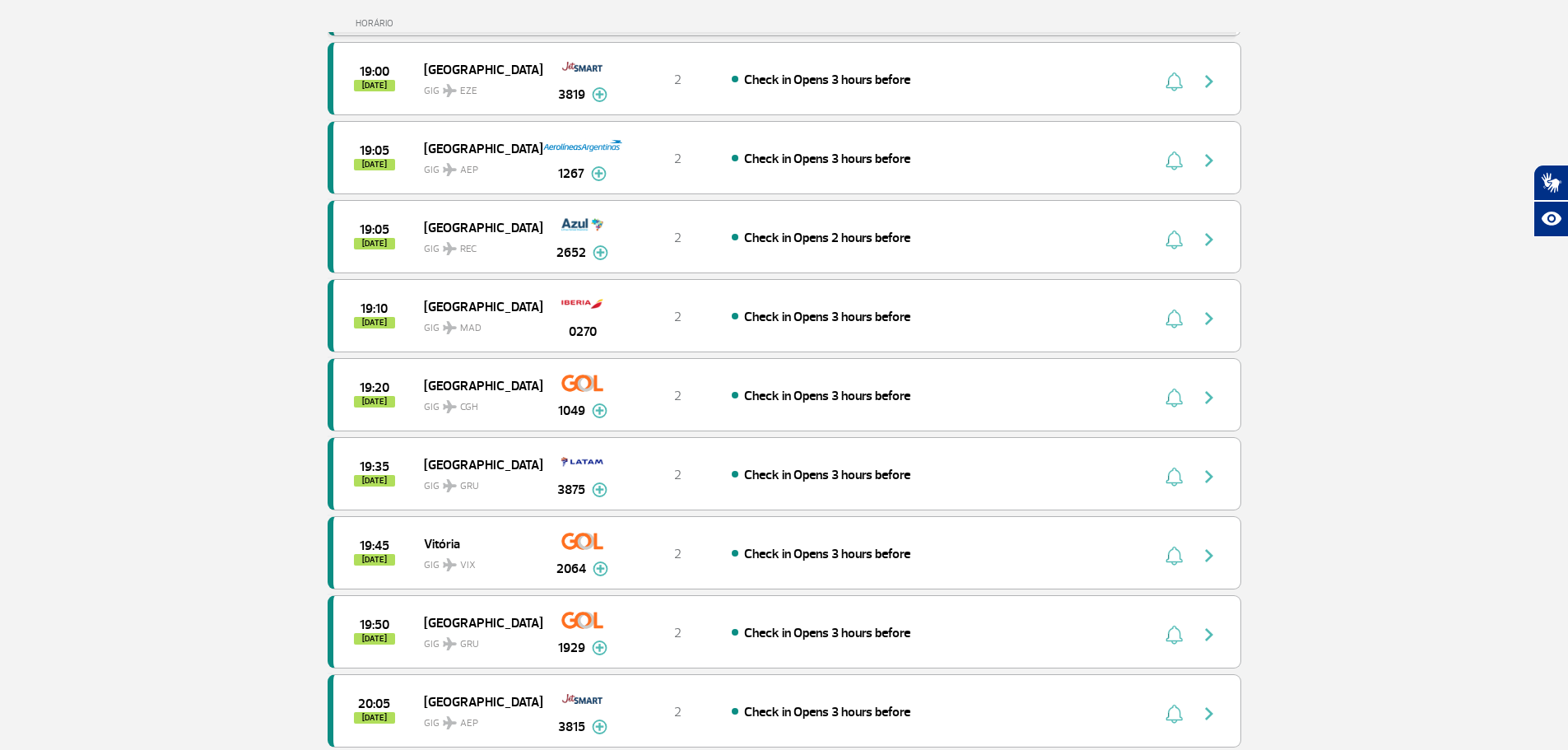
scroll to position [9210, 0]
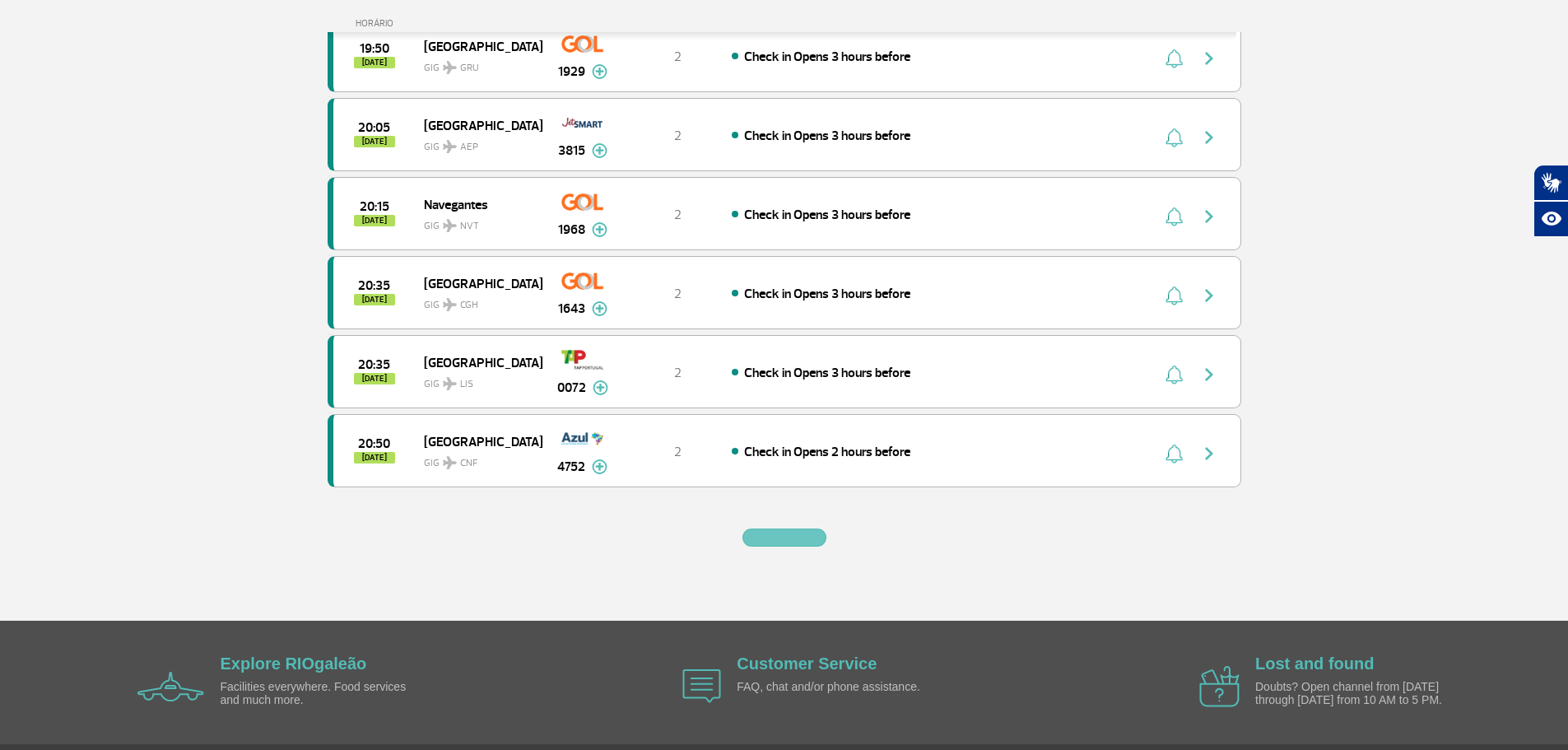
click at [785, 532] on button "button" at bounding box center [784, 538] width 84 height 18
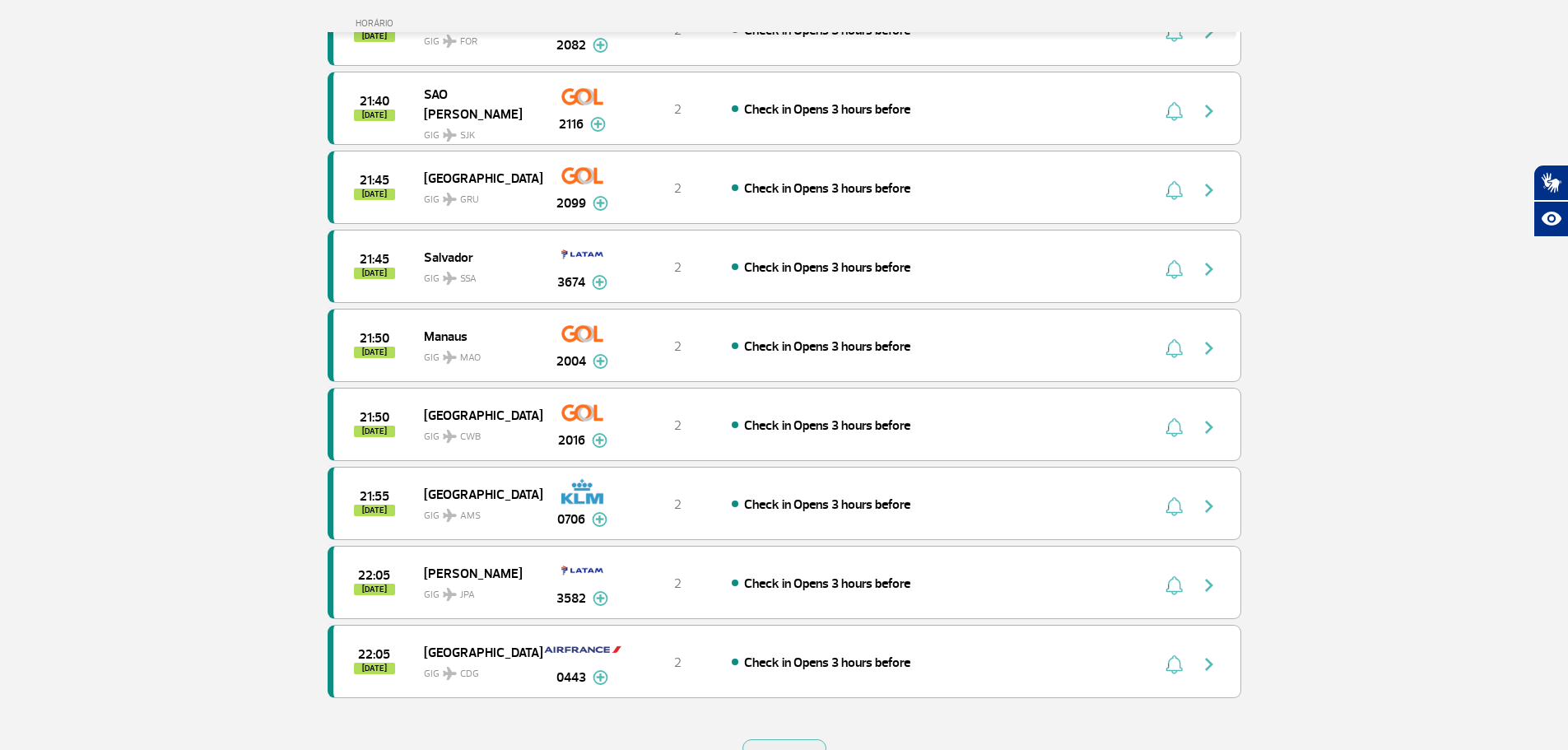
scroll to position [10609, 0]
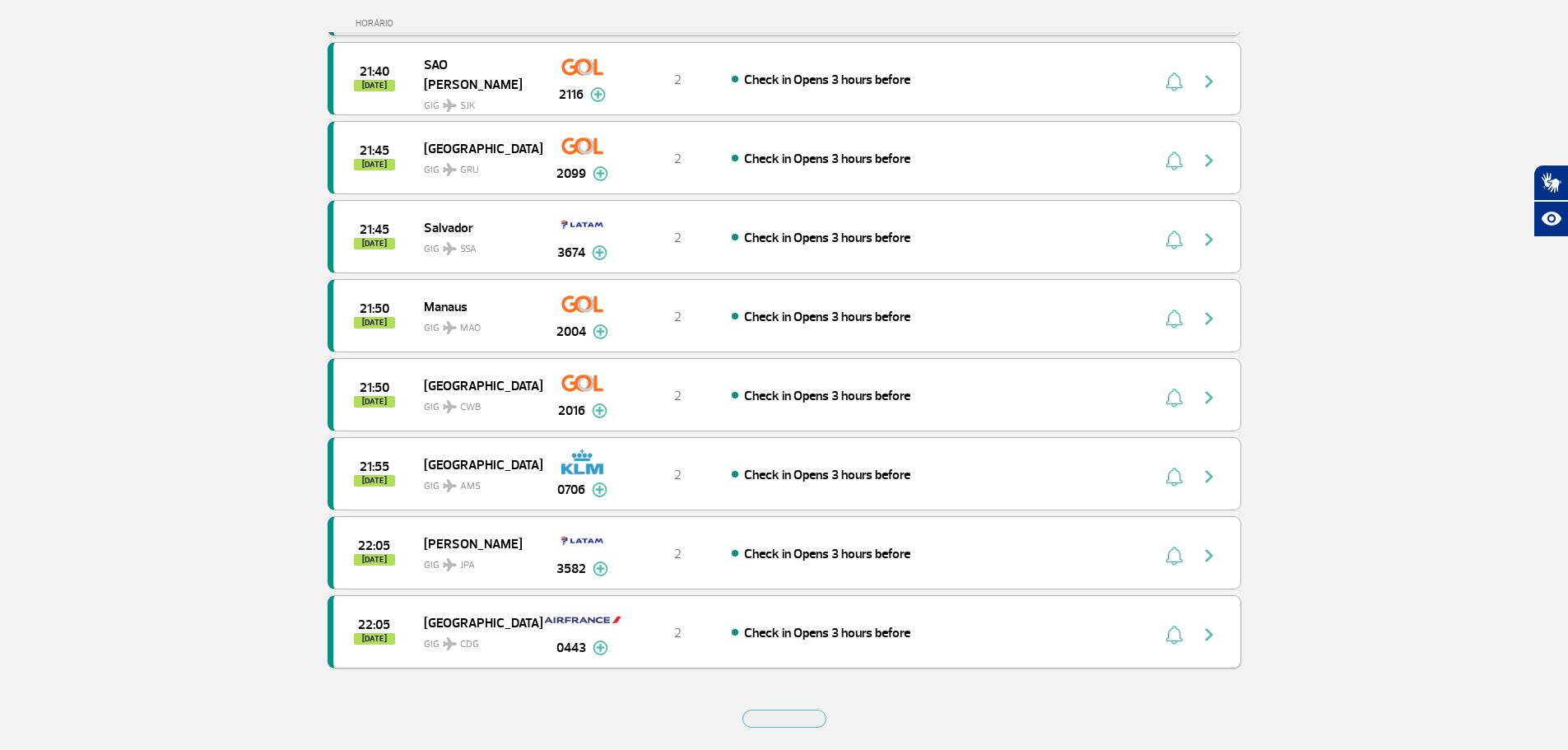
click at [1207, 636] on img "button" at bounding box center [1209, 634] width 20 height 20
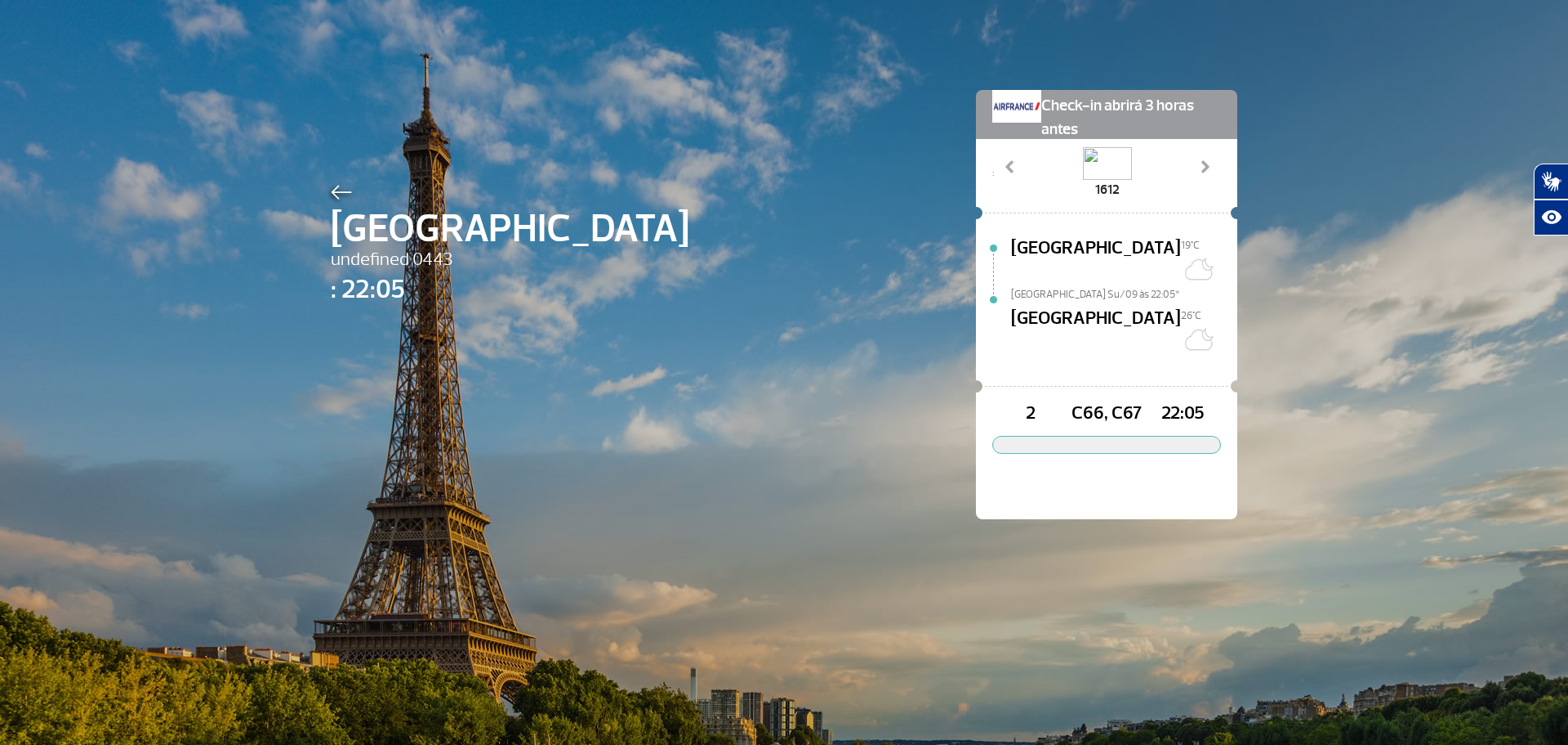
click at [417, 464] on div "Paris undefined 0443 : 22:05 Check-in abrirá 3 horas antes : 1612 2412 5004 996…" at bounding box center [784, 279] width 932 height 560
click at [425, 334] on div "Paris undefined 0443 : 22:05" at bounding box center [510, 329] width 359 height 298
